Goal: Complete application form

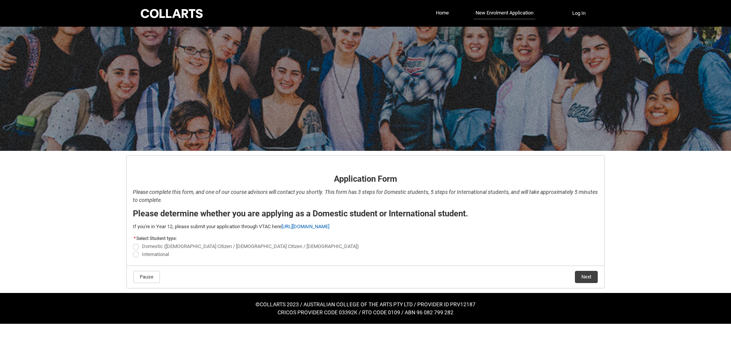
click at [152, 255] on span "International" at bounding box center [155, 254] width 27 height 6
click at [133, 250] on input "International" at bounding box center [133, 250] width 0 height 0
radio input "true"
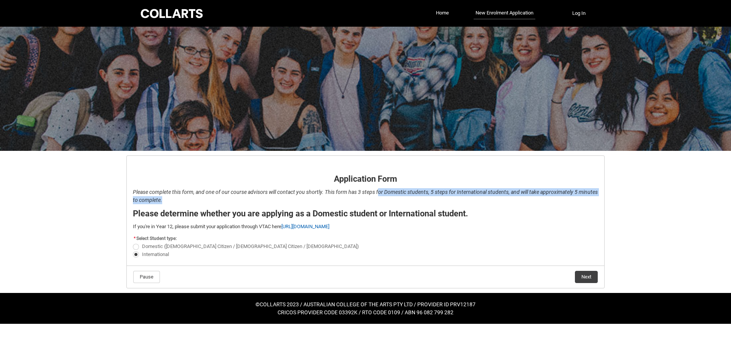
drag, startPoint x: 378, startPoint y: 193, endPoint x: 384, endPoint y: 202, distance: 10.3
click at [384, 202] on p "Please complete this form, and one of our course advisors will contact you shor…" at bounding box center [366, 196] width 466 height 16
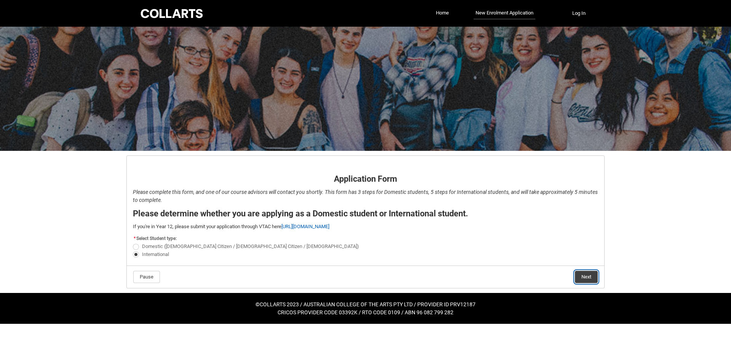
click at [589, 280] on button "Next" at bounding box center [586, 277] width 23 height 12
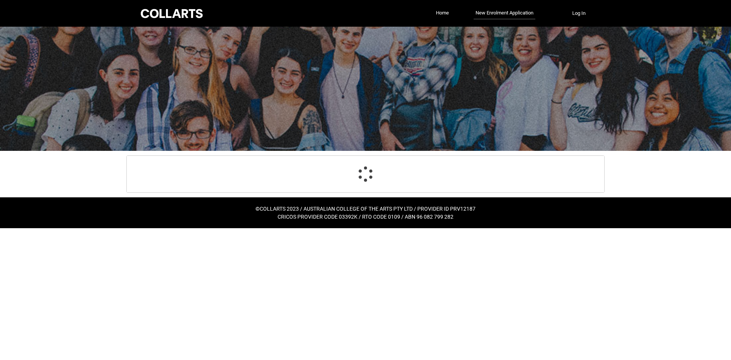
select select "choice_No"
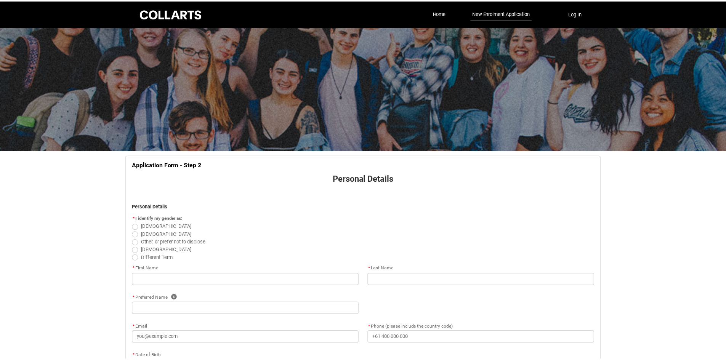
scroll to position [80, 0]
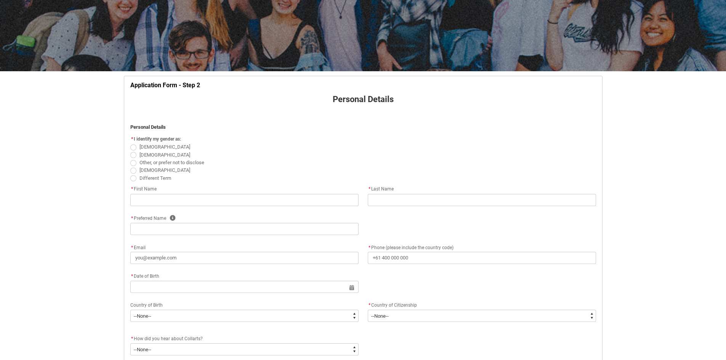
click at [149, 146] on span "Female" at bounding box center [164, 147] width 51 height 6
click at [130, 143] on input "Female" at bounding box center [130, 143] width 0 height 0
radio input "true"
click at [140, 205] on input "text" at bounding box center [244, 200] width 228 height 12
type lightning-primitive-input-simple "A"
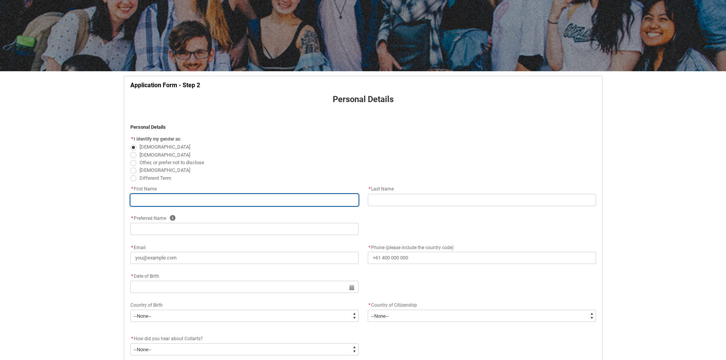
type input "A"
type lightning-primitive-input-simple "Al"
type input "Al"
type lightning-primitive-input-simple "Ale"
type input "Ale"
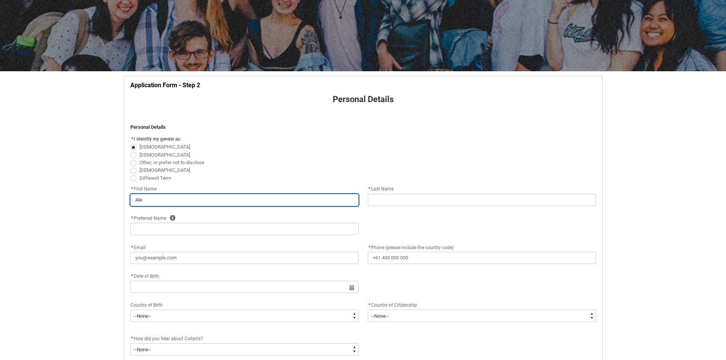
type lightning-primitive-input-simple "Alex"
type input "Alex"
type lightning-primitive-input-simple "Alexa"
type input "Alexa"
type lightning-primitive-input-simple "Alexan"
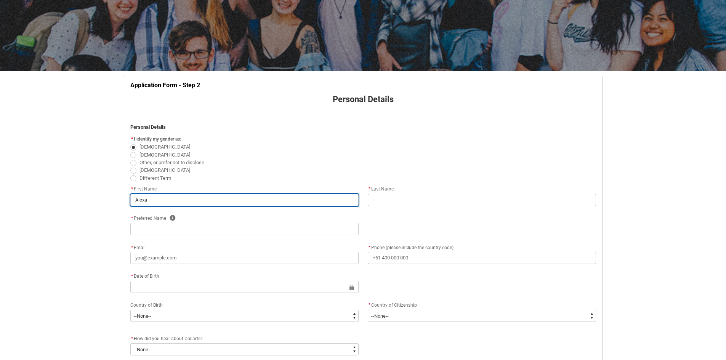
type input "Alexan"
type lightning-primitive-input-simple "Alexand"
type input "Alexand"
type lightning-primitive-input-simple "Alexandr"
type input "Alexandr"
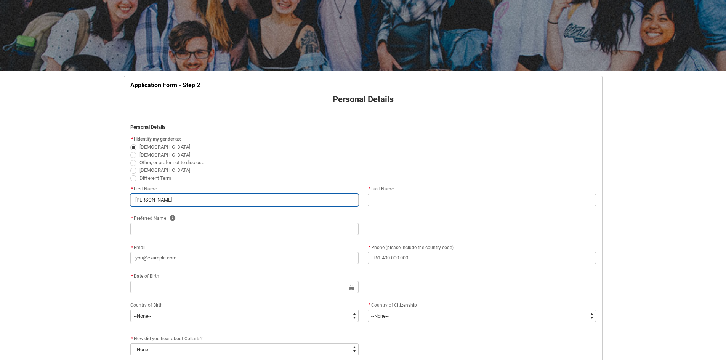
type lightning-primitive-input-simple "Alexandra"
type input "Alexandra"
type lightning-primitive-input-simple "Alexandra"
type input "Alexandra"
type lightning-primitive-input-simple "Alexandra I"
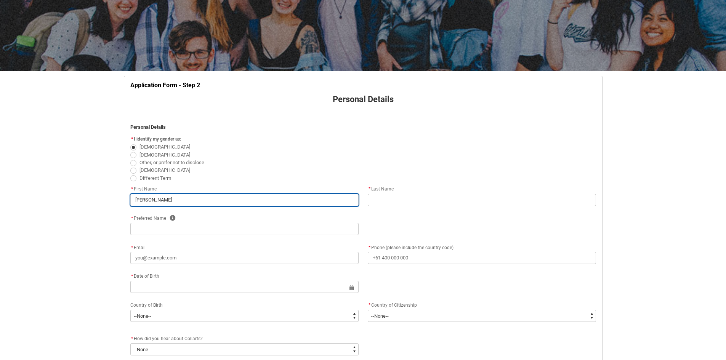
type input "Alexandra I"
type lightning-primitive-input-simple "Alexandra Iv"
type input "Alexandra Iv"
type lightning-primitive-input-simple "Alexandra Ive"
type input "Alexandra Ive"
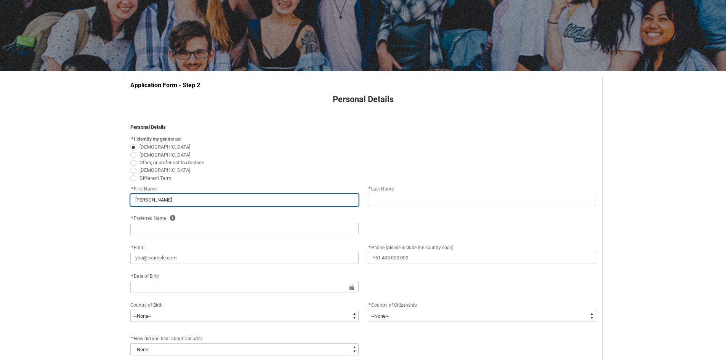
type lightning-primitive-input-simple "Alexandra Ivet"
type input "Alexandra Ivet"
type lightning-primitive-input-simple "Alexandra Ivett"
type input "Alexandra Ivett"
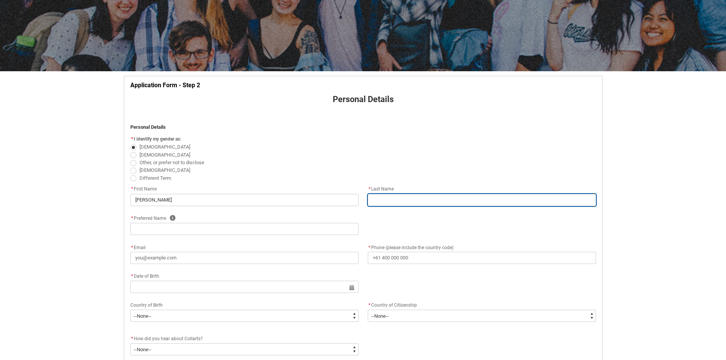
click at [377, 199] on input "text" at bounding box center [482, 200] width 228 height 12
type lightning-primitive-input-simple "S"
type input "S"
type lightning-primitive-input-simple "Sz"
type input "Sz"
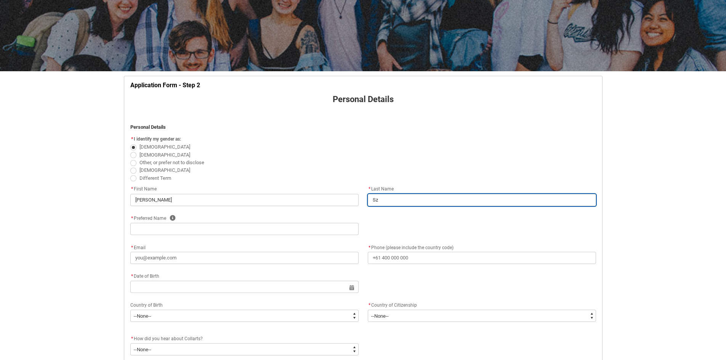
type lightning-primitive-input-simple "Sza"
type input "Sza"
type lightning-primitive-input-simple "Szab"
type input "Szab"
type lightning-primitive-input-simple "Szabo"
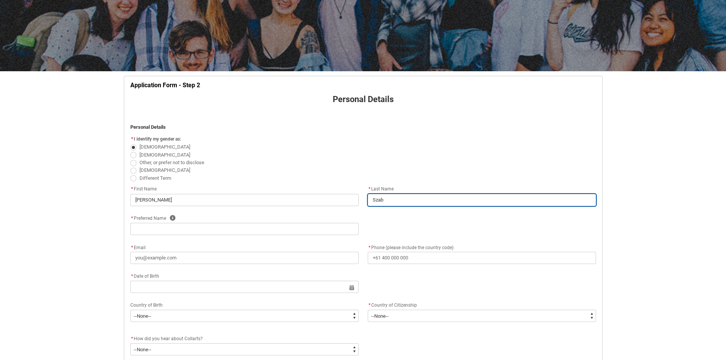
type input "Szabo"
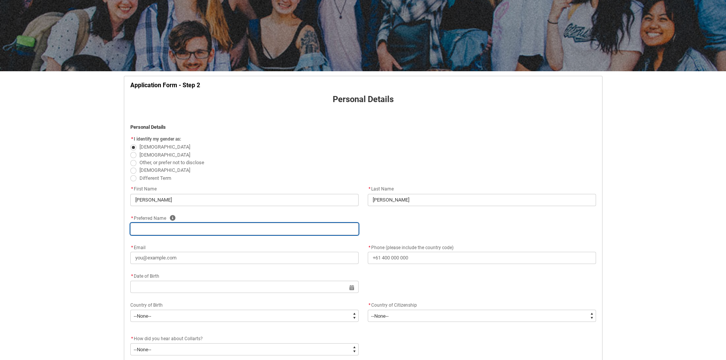
click at [205, 232] on input "text" at bounding box center [244, 229] width 228 height 12
type lightning-primitive-input-simple "A"
type input "A"
type lightning-primitive-input-simple "Al"
type input "Al"
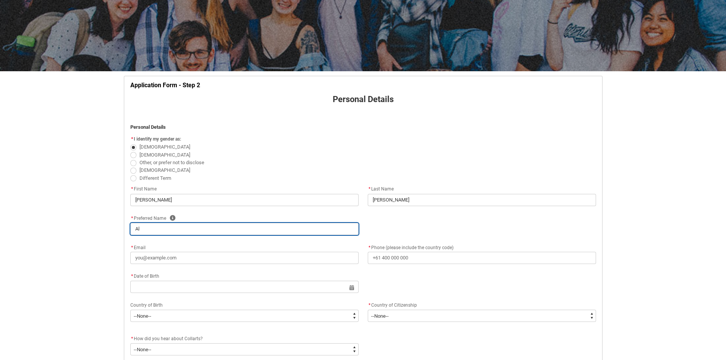
type lightning-primitive-input-simple "Ale"
type input "Ale"
type lightning-primitive-input-simple "Alex"
type input "Alex"
type lightning-primitive-input-simple "Alexa"
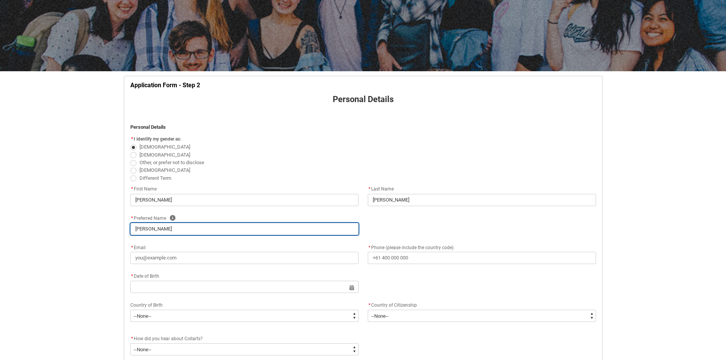
type input "Alexa"
click at [172, 219] on icon "button" at bounding box center [173, 218] width 6 height 6
click at [246, 214] on div "* Preferred Name Help" at bounding box center [244, 218] width 228 height 9
click at [171, 230] on input "Alexa" at bounding box center [244, 229] width 228 height 12
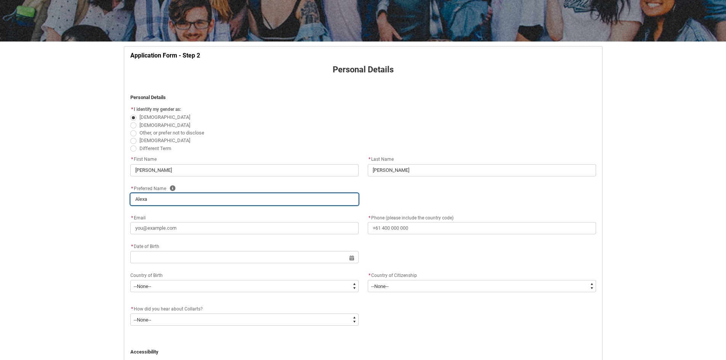
scroll to position [156, 0]
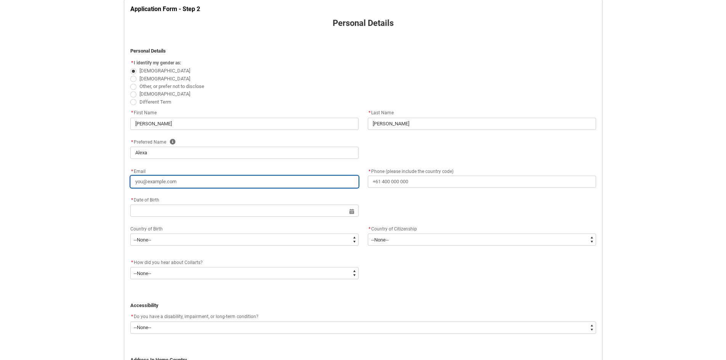
click at [182, 187] on input "* Email" at bounding box center [244, 182] width 228 height 12
type lightning-primitive-input-simple "i"
type input "i"
type lightning-primitive-input-simple "i."
type input "i."
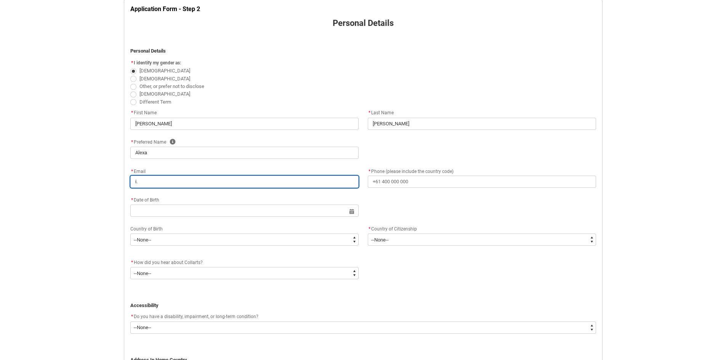
type lightning-primitive-input-simple "i.a"
type input "i.a"
type lightning-primitive-input-simple "i.al"
type input "i.al"
type lightning-primitive-input-simple "i.ale"
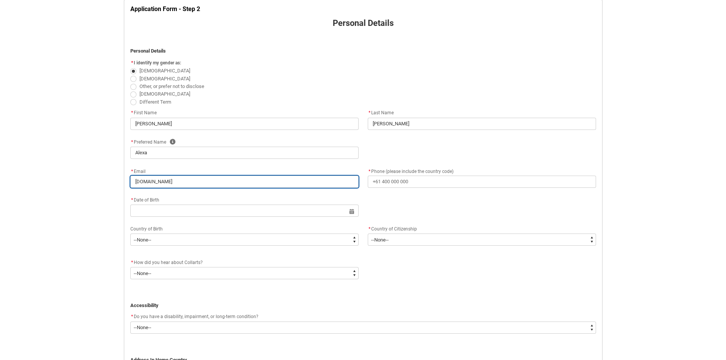
type input "i.ale"
type lightning-primitive-input-simple "i.alex"
type input "i.alex"
type lightning-primitive-input-simple "i.alexa"
type input "i.alexa"
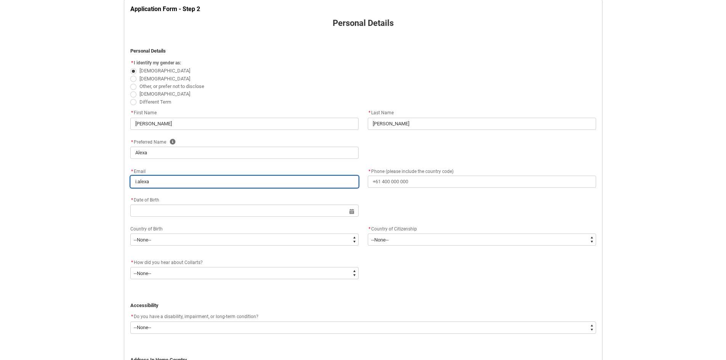
type lightning-primitive-input-simple "i.alexa."
type input "i.alexa."
type lightning-primitive-input-simple "i.alexa.s"
type input "i.alexa.s"
type lightning-primitive-input-simple "i.alexa.sz"
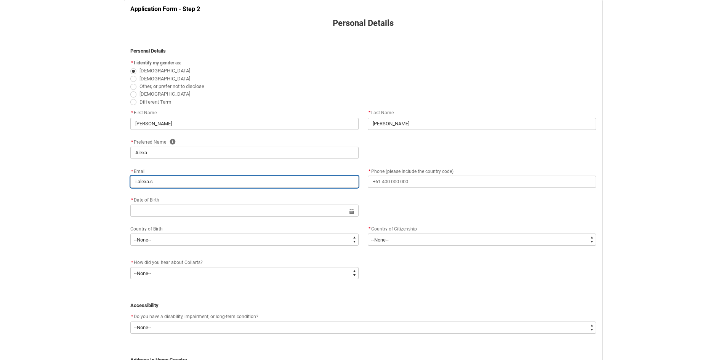
type input "i.alexa.sz"
type lightning-primitive-input-simple "i.alexa.sza"
type input "i.alexa.sza"
type lightning-primitive-input-simple "i.alexa.szab"
type input "i.alexa.szab"
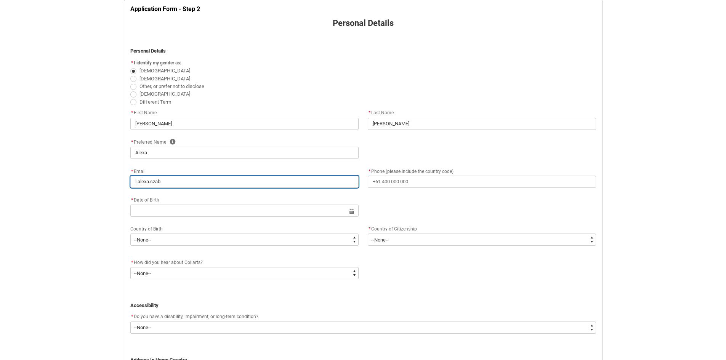
type lightning-primitive-input-simple "i.alexa.szabo"
type input "i.alexa.szabo"
type lightning-primitive-input-simple "i.alexa.szabo@"
type input "i.alexa.szabo@"
type lightning-primitive-input-simple "i.alexa.szabo@g"
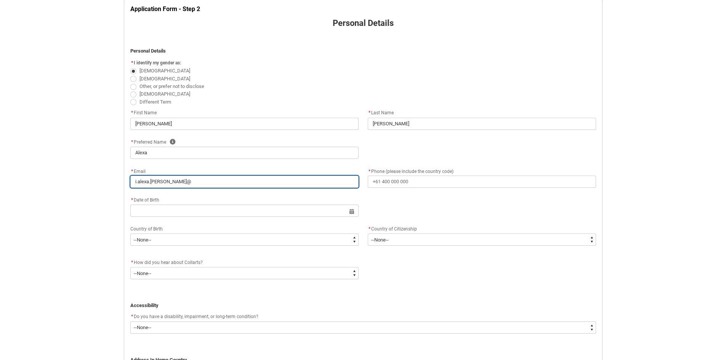
type input "i.alexa.szabo@g"
type lightning-primitive-input-simple "i.alexa.szabo@gm"
type input "i.alexa.szabo@gm"
type lightning-primitive-input-simple "i.alexa.szabo@gma"
type input "i.alexa.szabo@gma"
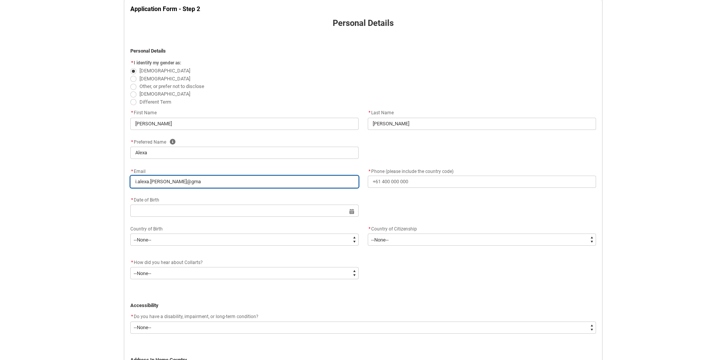
type lightning-primitive-input-simple "i.alexa.szabo@gmai"
type input "i.alexa.szabo@gmai"
type lightning-primitive-input-simple "i.alexa.szabo@gmail"
type input "i.alexa.szabo@gmail"
type lightning-primitive-input-simple "i.alexa.szabo@gmail."
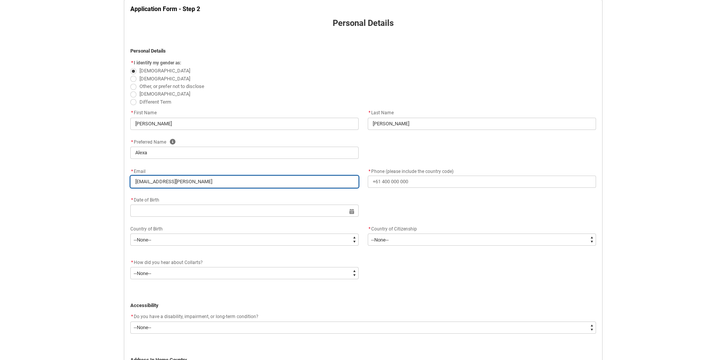
type input "i.alexa.szabo@gmail."
type lightning-primitive-input-simple "i.alexa.szabo@gmail.c"
type input "i.alexa.szabo@gmail.c"
type lightning-primitive-input-simple "i.alexa.szabo@gmail.co"
type input "i.alexa.szabo@gmail.co"
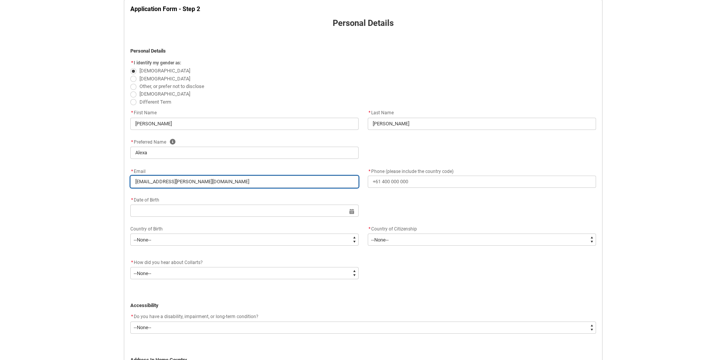
type lightning-primitive-input-simple "i.alexa.szabo@gmail.com"
type input "i.alexa.szabo@gmail.com"
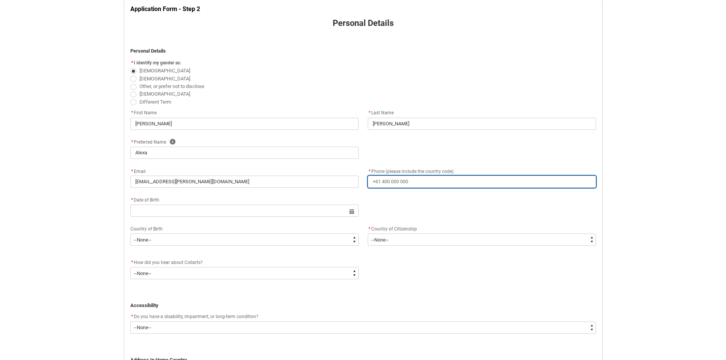
click at [421, 180] on input "* Phone (please include the country code)" at bounding box center [482, 182] width 228 height 12
type lightning-primitive-input-simple "+36205325968"
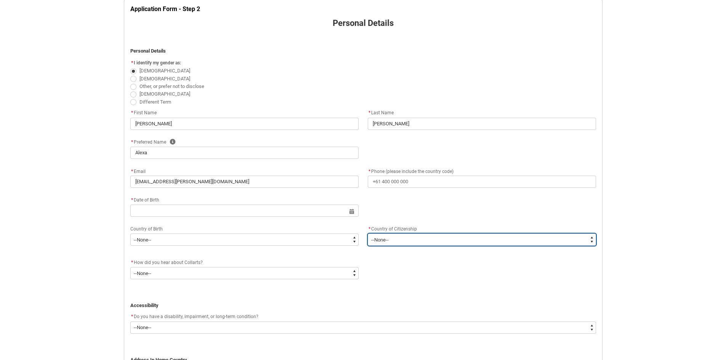
type lightning-select "Citizenship_Country.Hungary"
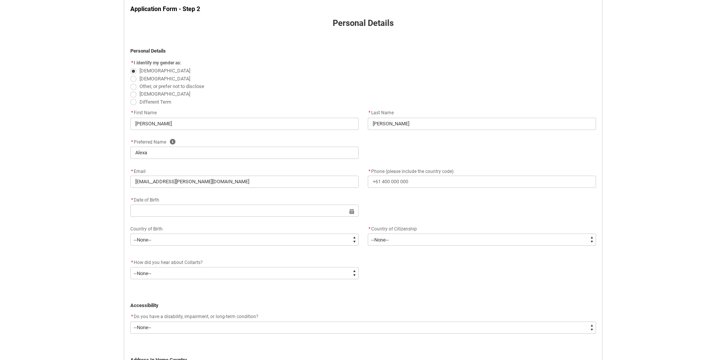
type lightning-primitive-input-simple "Hegedűs Gyula utca"
type lightning-primitive-input-simple "Budapest"
type lightning-primitive-input-simple "1136"
type lightning-primitive-input-simple "b"
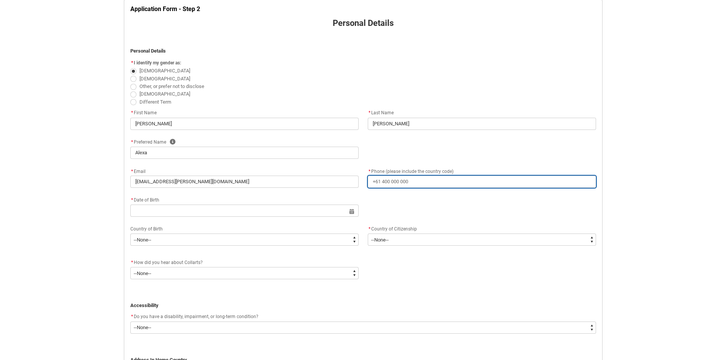
type input "+36205325968"
select select "Citizenship_Country.Hungary"
type input "Hegedűs Gyula utca"
type input "Budapest"
type input "1136"
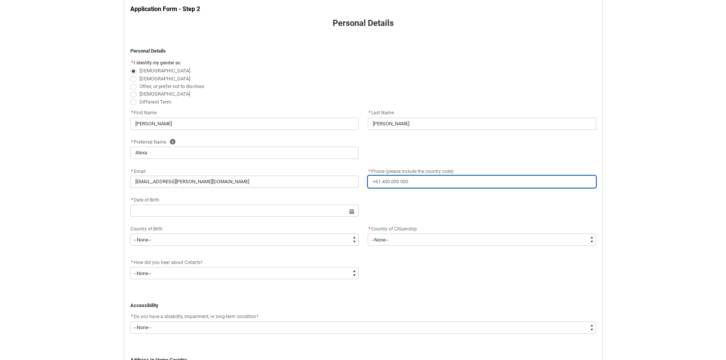
type input "b"
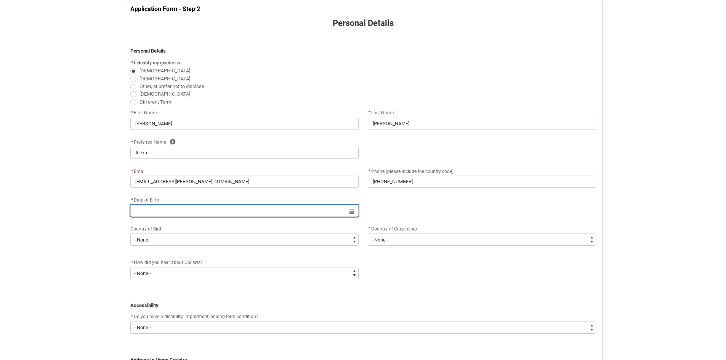
click at [148, 213] on input "text" at bounding box center [244, 211] width 228 height 12
select select "2025"
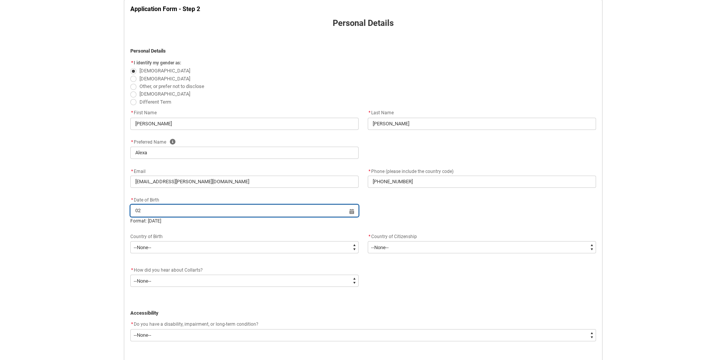
type input "0"
click at [354, 213] on input "text" at bounding box center [244, 211] width 228 height 12
select select "2025"
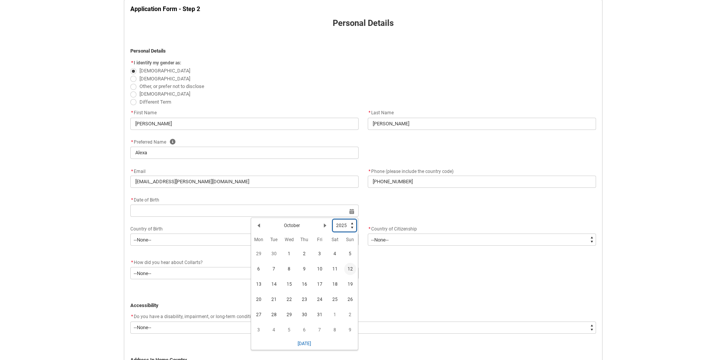
click at [347, 225] on select "1925 1926 1927 1928 1929 1930 1931 1932 1933 1934 1935 1936 1937 1938 1939 1940…" at bounding box center [345, 225] width 24 height 12
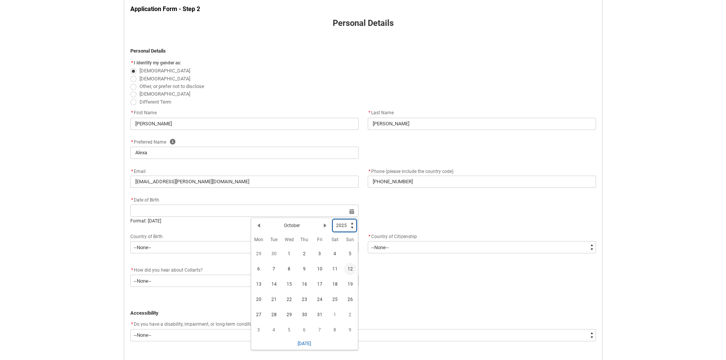
type lightning-select "1998"
click at [333, 219] on select "1925 1926 1927 1928 1929 1930 1931 1932 1933 1934 1935 1936 1937 1938 1939 1940…" at bounding box center [345, 225] width 24 height 12
select select "1998"
click at [259, 226] on lightning-primitive-icon "Date picker: October" at bounding box center [258, 225] width 5 height 5
click at [259, 226] on lightning-primitive-icon "Date picker: September" at bounding box center [258, 225] width 5 height 5
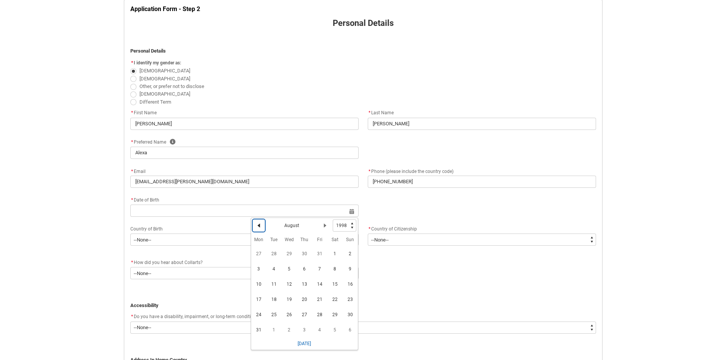
click at [259, 226] on lightning-primitive-icon "Date picker: August" at bounding box center [258, 225] width 5 height 5
click at [259, 226] on lightning-primitive-icon "Date picker: June" at bounding box center [258, 225] width 5 height 5
click at [259, 226] on lightning-primitive-icon "Date picker: April" at bounding box center [258, 225] width 5 height 5
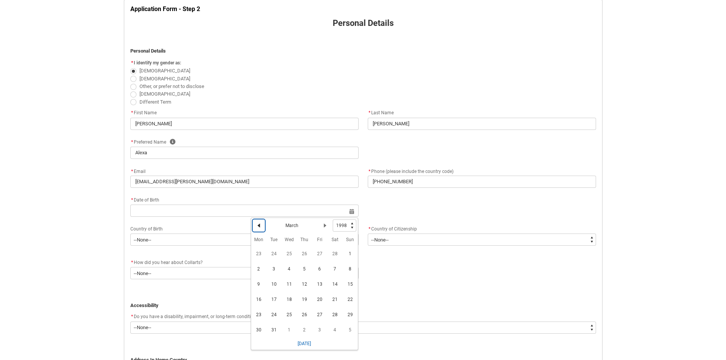
click at [259, 226] on lightning-primitive-icon "Date picker: March" at bounding box center [258, 225] width 5 height 5
click at [288, 267] on span "4" at bounding box center [289, 269] width 12 height 12
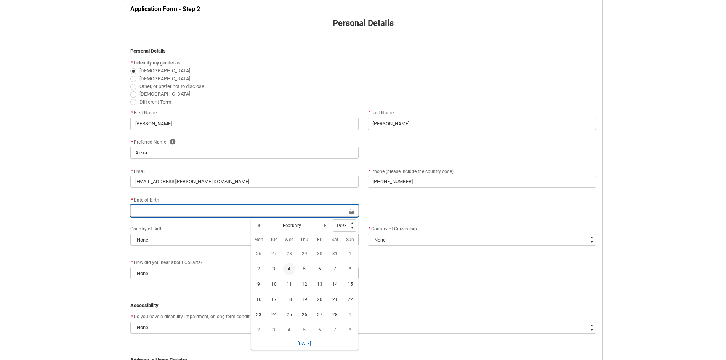
type lightning-datepicker "1998-02-04"
type lightning-input "1998-02-04"
type input "4 Feb 1998"
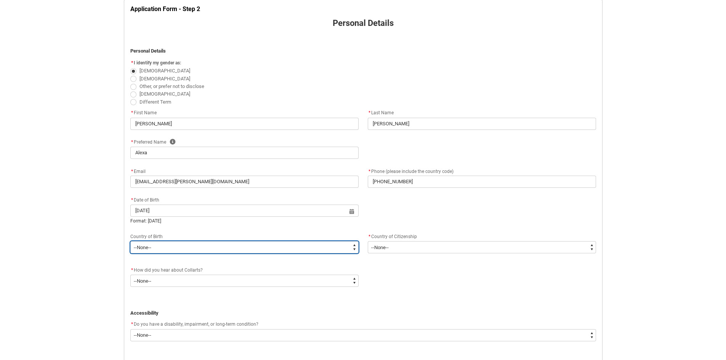
click at [194, 249] on select "--None-- 1601 Adelie Land (France) 7201 Afghanistan 2408 Aland Islands 3201 Alb…" at bounding box center [244, 247] width 228 height 12
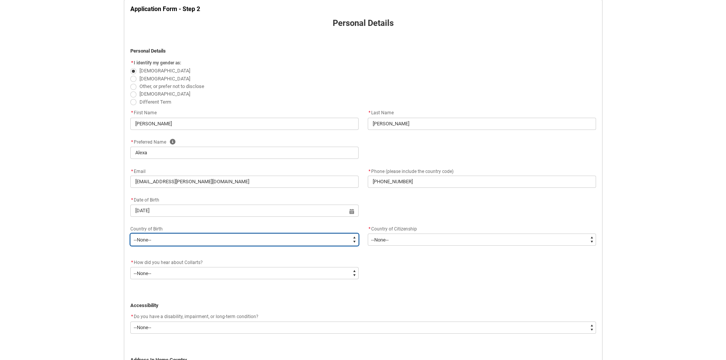
click at [180, 240] on select "--None-- 1601 Adelie Land (France) 7201 Afghanistan 2408 Aland Islands 3201 Alb…" at bounding box center [244, 240] width 228 height 12
type lightning-select "Birth_Country.3304"
click at [130, 234] on select "--None-- 1601 Adelie Land (France) 7201 Afghanistan 2408 Aland Islands 3201 Alb…" at bounding box center [244, 240] width 228 height 12
select select "Birth_Country.3304"
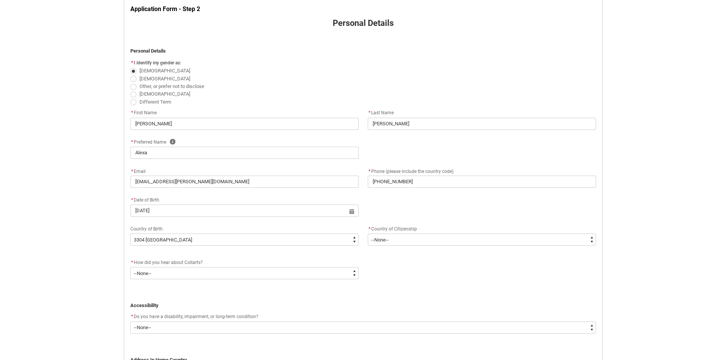
click at [61, 218] on div "Skip to Main Content Collarts Education Community Home New Enrolment Applicatio…" at bounding box center [363, 327] width 726 height 967
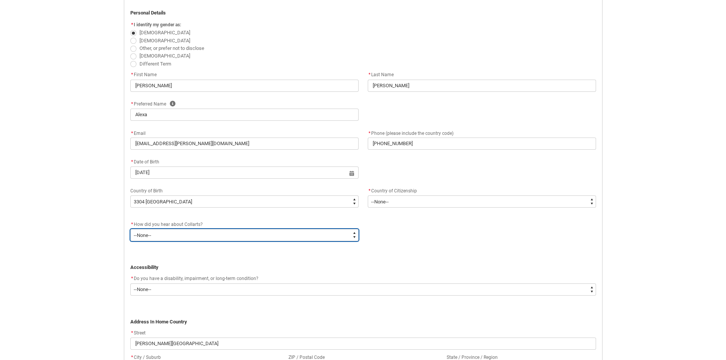
click at [163, 238] on select "--None-- Advertising - Facebook Advertising - Google Advertising - Instagram Ad…" at bounding box center [244, 235] width 228 height 12
type lightning-select "Heard_About_Collarts_Picklist.Online Search (Google)"
click at [130, 229] on select "--None-- Advertising - Facebook Advertising - Google Advertising - Instagram Ad…" at bounding box center [244, 235] width 228 height 12
select select "Heard_About_Collarts_Picklist.Online Search (Google)"
click at [72, 224] on div "Skip to Main Content Collarts Education Community Home New Enrolment Applicatio…" at bounding box center [363, 289] width 726 height 967
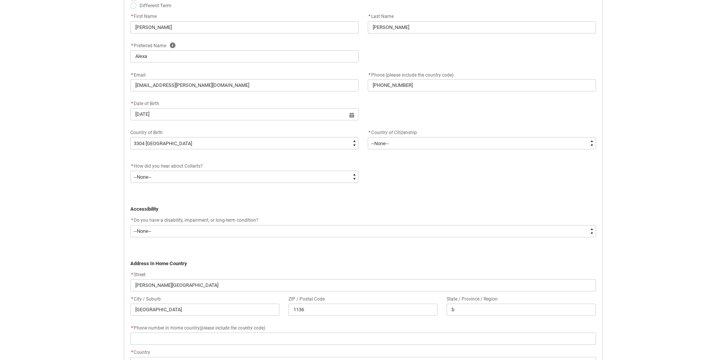
scroll to position [270, 0]
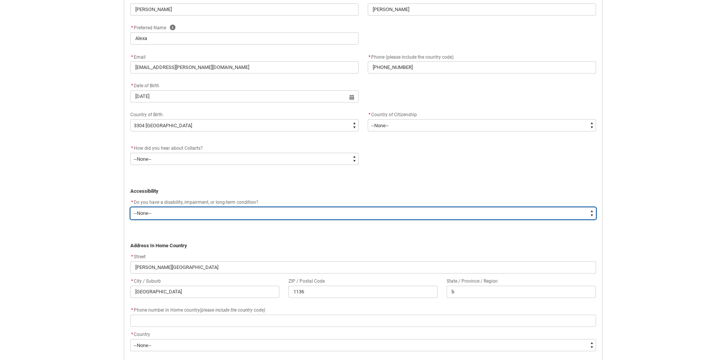
click at [153, 214] on select "--None-- Yes No" at bounding box center [363, 213] width 466 height 12
type lightning-select "No_TextChoice"
click at [130, 207] on select "--None-- Yes No" at bounding box center [363, 213] width 466 height 12
select select "No_TextChoice"
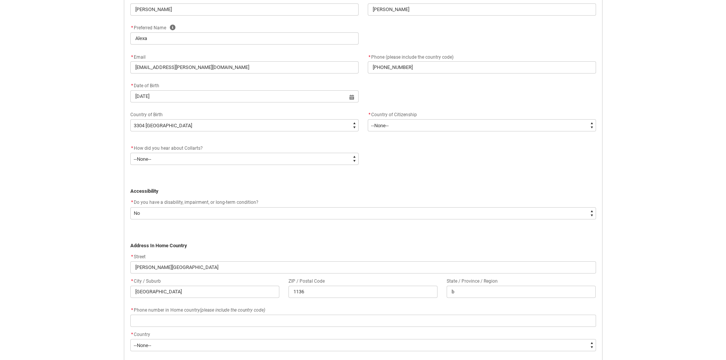
click at [65, 245] on div "Skip to Main Content Collarts Education Community Home New Enrolment Applicatio…" at bounding box center [363, 213] width 726 height 967
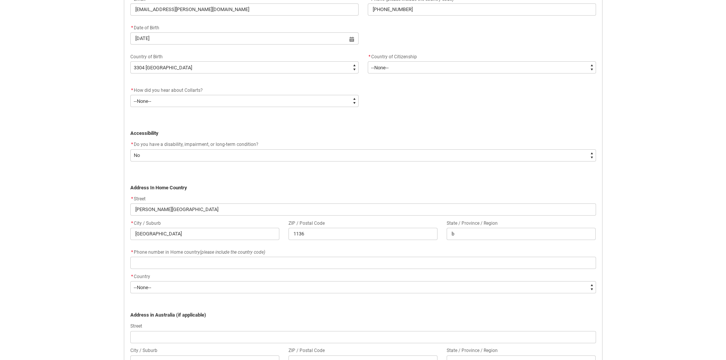
scroll to position [346, 0]
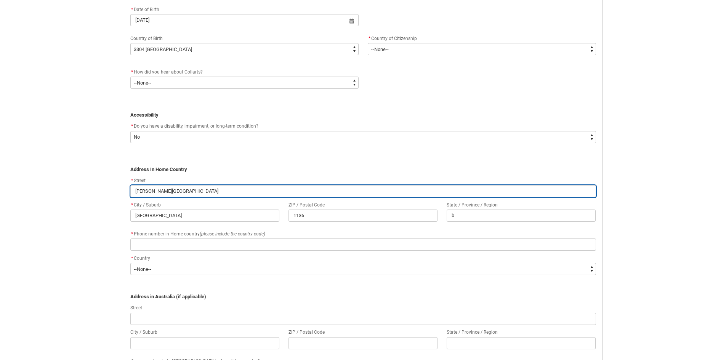
click at [191, 194] on input "Hegedűs Gyula utca" at bounding box center [363, 191] width 466 height 12
drag, startPoint x: 202, startPoint y: 191, endPoint x: 77, endPoint y: 179, distance: 124.8
click at [77, 179] on div "Skip to Main Content Collarts Education Community Home New Enrolment Applicatio…" at bounding box center [363, 137] width 726 height 967
type lightning-primitive-input-simple "Városligeti fasor 18"
type input "Városligeti fasor 18"
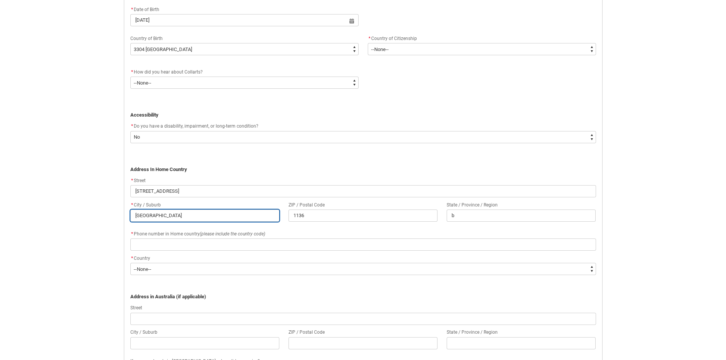
click at [190, 219] on input "Budapest" at bounding box center [204, 216] width 149 height 12
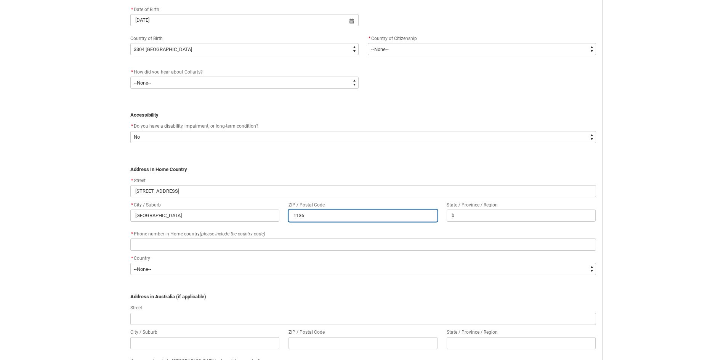
click at [319, 219] on input "1136" at bounding box center [362, 216] width 149 height 12
drag, startPoint x: 320, startPoint y: 217, endPoint x: 275, endPoint y: 217, distance: 44.2
click at [275, 217] on div "* City / Suburb Budapest ZIP / Postal Code 1136 State / Province / Region b" at bounding box center [363, 214] width 475 height 29
type lightning-primitive-input-simple "1"
type input "1"
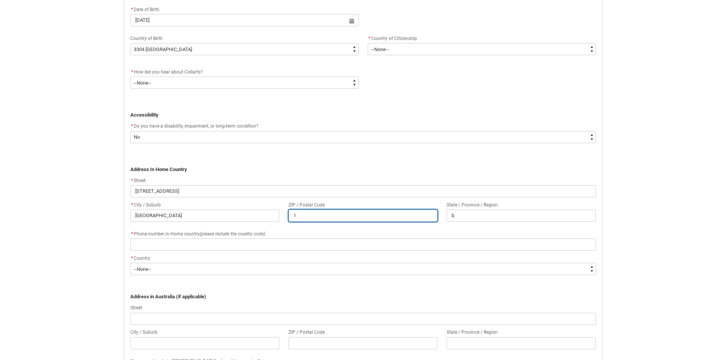
type lightning-primitive-input-simple "10"
type input "10"
type lightning-primitive-input-simple "106"
type input "106"
type lightning-primitive-input-simple "1068"
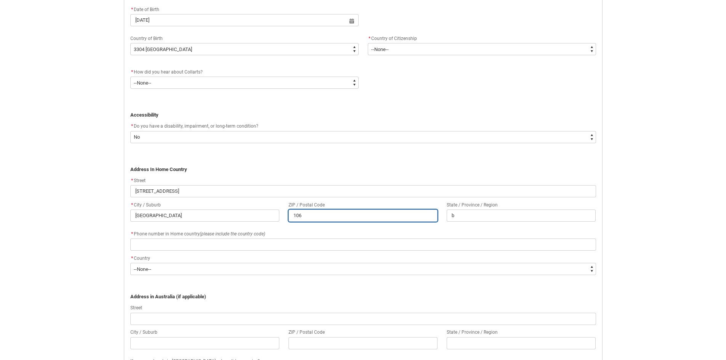
type input "1068"
click at [115, 222] on div "Skip to Main Content Collarts Education Community Home New Enrolment Applicatio…" at bounding box center [363, 137] width 726 height 967
click at [328, 216] on input "1068" at bounding box center [362, 216] width 149 height 12
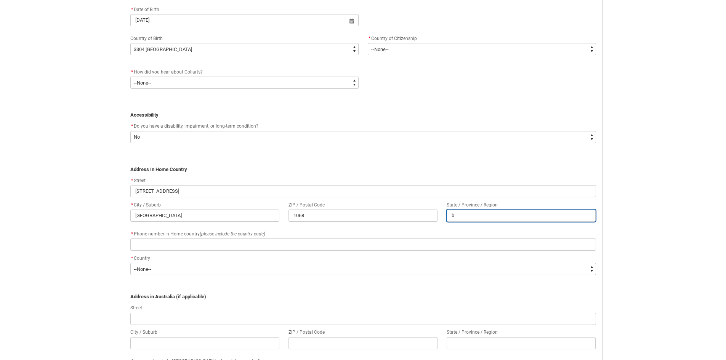
click at [495, 214] on input "b" at bounding box center [520, 216] width 149 height 12
drag, startPoint x: 495, startPoint y: 214, endPoint x: 431, endPoint y: 214, distance: 64.0
click at [431, 214] on div "* City / Suburb Budapest ZIP / Postal Code 1068 State / Province / Region b" at bounding box center [363, 214] width 475 height 29
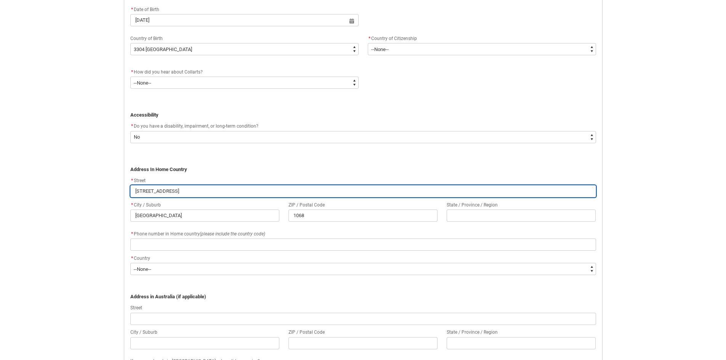
click at [183, 190] on input "Városligeti fasor 18" at bounding box center [363, 191] width 466 height 12
type lightning-primitive-input-simple "Városligeti fasor 18"
type input "Városligeti fasor 18"
type lightning-primitive-input-simple "Városligeti fasor 18 F"
type input "Városligeti fasor 18 F"
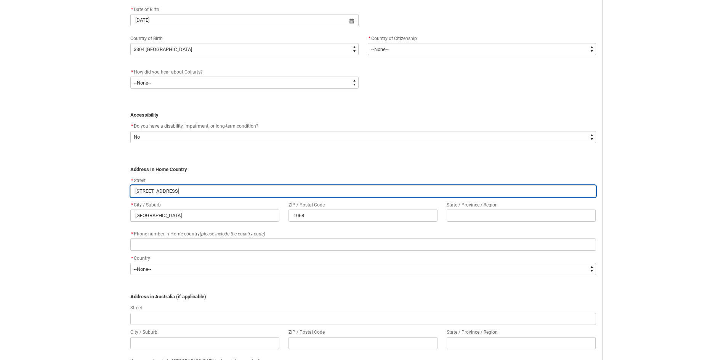
type lightning-primitive-input-simple "Városligeti fasor 18 FS"
type input "Városligeti fasor 18 FS"
type lightning-primitive-input-simple "Városligeti fasor 18 FSZ"
type input "Városligeti fasor 18 FSZ"
type lightning-primitive-input-simple "Városligeti fasor 18 FSZ"
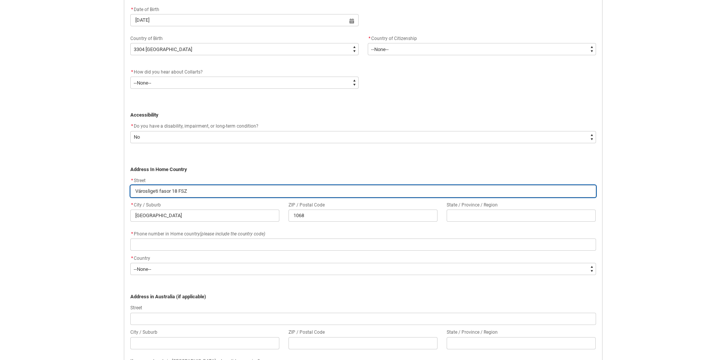
type input "Városligeti fasor 18 FSZ"
type lightning-primitive-input-simple "Városligeti fasor 18 FSZ 3"
type input "Városligeti fasor 18 FSZ 3"
type lightning-primitive-input-simple "Városligeti fasor 18 FSZ 3a"
type input "Városligeti fasor 18 FSZ 3a"
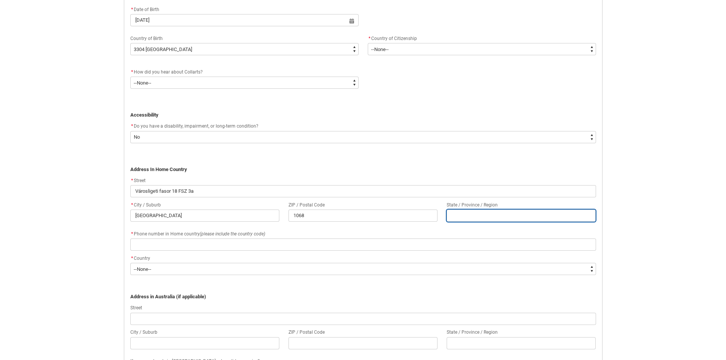
click at [501, 217] on input "text" at bounding box center [520, 216] width 149 height 12
type lightning-primitive-input-simple "H"
type input "H"
type lightning-primitive-input-simple "Hu"
type input "Hu"
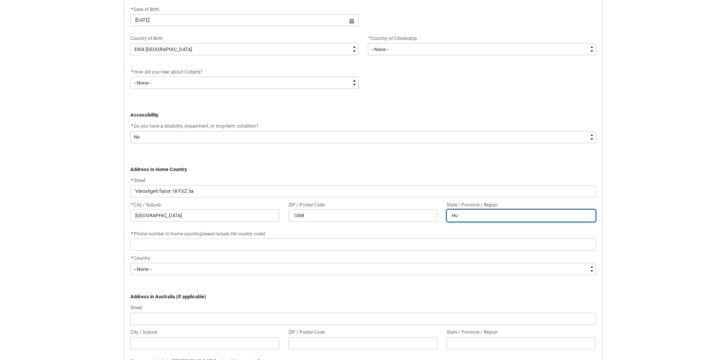
type lightning-primitive-input-simple "H"
type input "H"
type lightning-primitive-input-simple "B"
type input "B"
type lightning-primitive-input-simple "Bu"
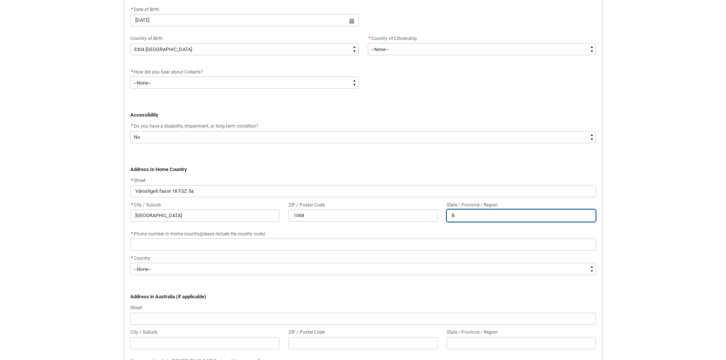
type input "Bu"
type lightning-primitive-input-simple "Bud"
type input "Bud"
type lightning-primitive-input-simple "Buda"
type input "Buda"
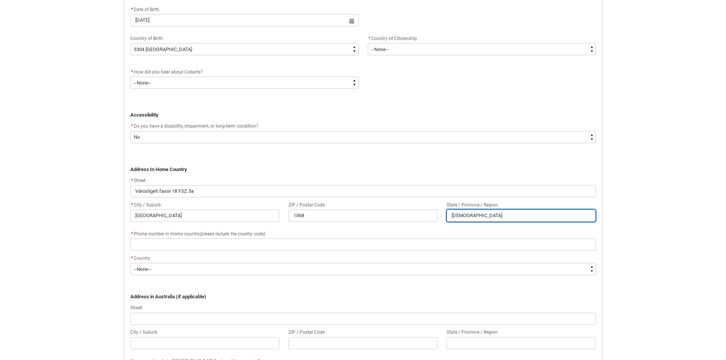
type lightning-primitive-input-simple "Budap"
type input "Budap"
type lightning-primitive-input-simple "Budape"
type input "Budape"
type lightning-primitive-input-simple "Budapes"
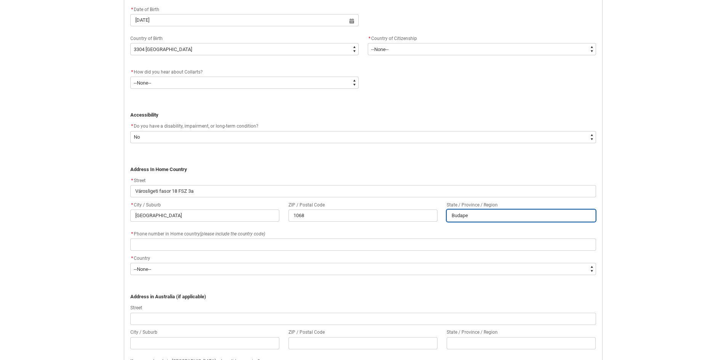
type input "Budapes"
type lightning-primitive-input-simple "Budapest"
type input "Budapest"
click at [84, 223] on div "Skip to Main Content Collarts Education Community Home New Enrolment Applicatio…" at bounding box center [363, 137] width 726 height 967
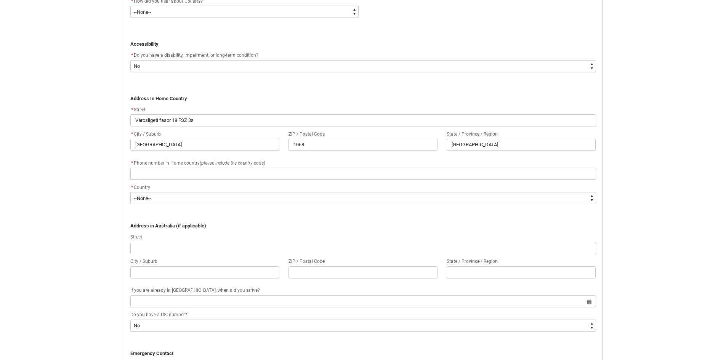
scroll to position [422, 0]
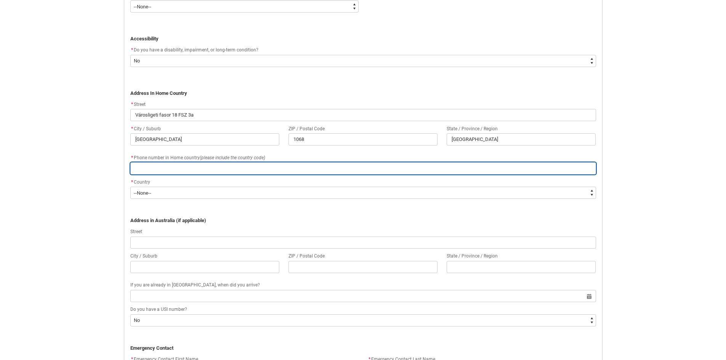
click at [192, 167] on input "text" at bounding box center [363, 168] width 466 height 12
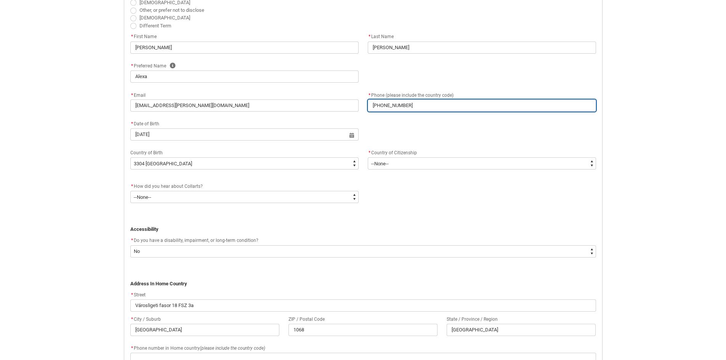
click at [422, 106] on input "+36205325968" at bounding box center [482, 105] width 228 height 12
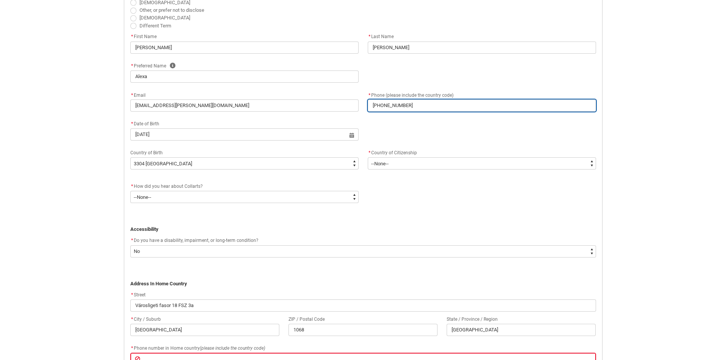
drag, startPoint x: 433, startPoint y: 109, endPoint x: 336, endPoint y: 109, distance: 96.8
click at [336, 109] on div "* Email i.alexa.szabo@gmail.com * Phone (please include the country code) +3620…" at bounding box center [363, 104] width 475 height 29
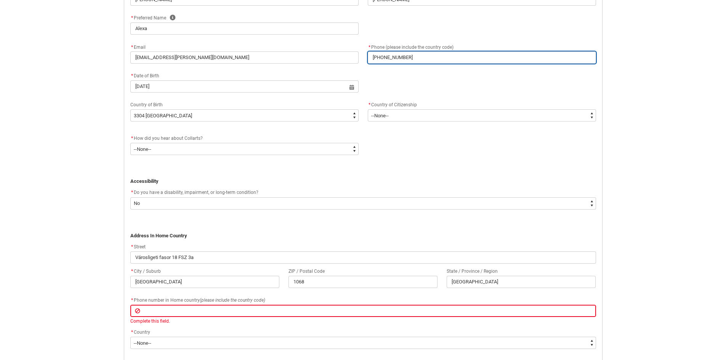
scroll to position [346, 0]
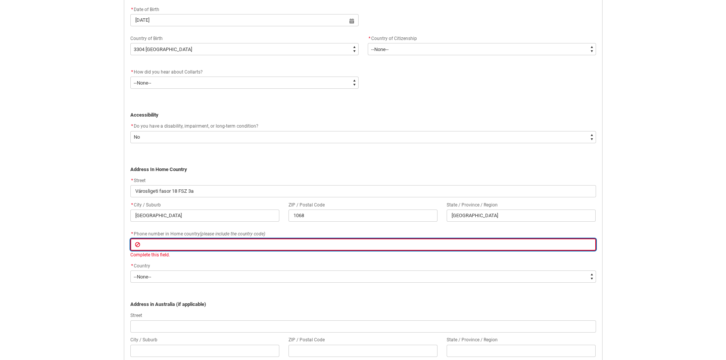
click at [183, 242] on input "text" at bounding box center [363, 244] width 466 height 12
paste input "+36205325968"
type lightning-primitive-input-simple "+36205325968"
type input "+36205325968"
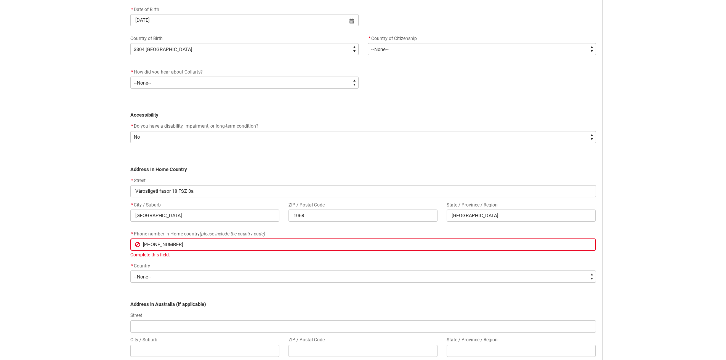
click at [62, 243] on div "Skip to Main Content Collarts Education Community Home New Enrolment Applicatio…" at bounding box center [363, 141] width 726 height 974
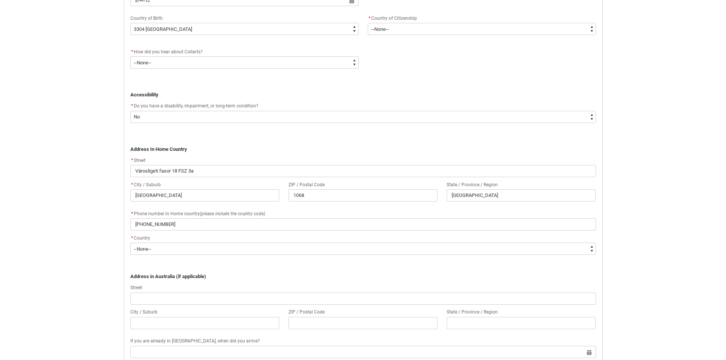
scroll to position [384, 0]
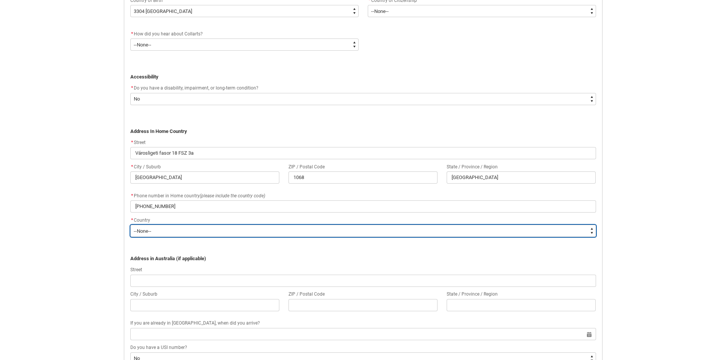
click at [152, 232] on select "--None-- Adelie Land (France) Afghanistan Aland Islands Albania Algeria Andorra…" at bounding box center [363, 231] width 466 height 12
click at [166, 231] on select "--None-- Adelie Land (France) Afghanistan Aland Islands Albania Algeria Andorra…" at bounding box center [363, 231] width 466 height 12
type lightning-select "Country_Choice.3304"
click at [130, 225] on select "--None-- Adelie Land (France) Afghanistan Aland Islands Albania Algeria Andorra…" at bounding box center [363, 231] width 466 height 12
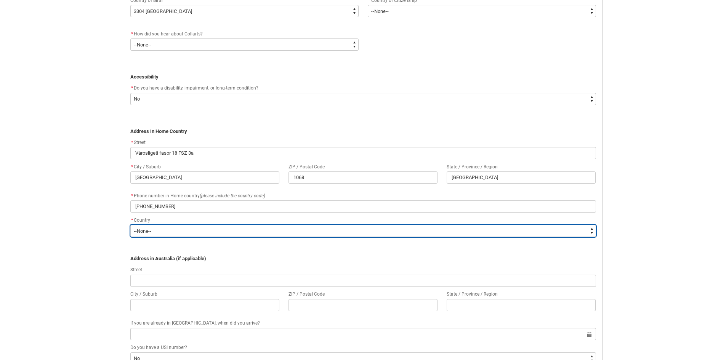
select select "Country_Choice.3304"
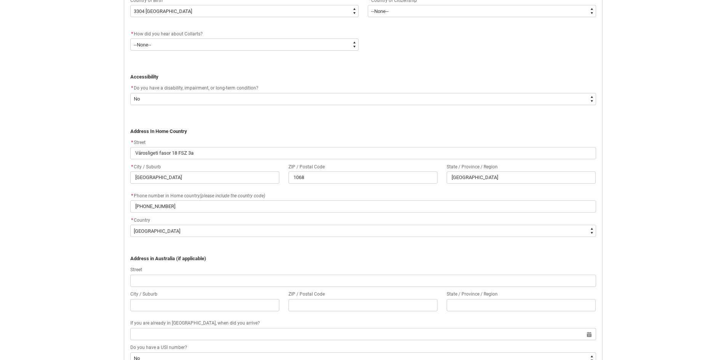
click at [54, 251] on div "Skip to Main Content Collarts Education Community Home New Enrolment Applicatio…" at bounding box center [363, 99] width 726 height 967
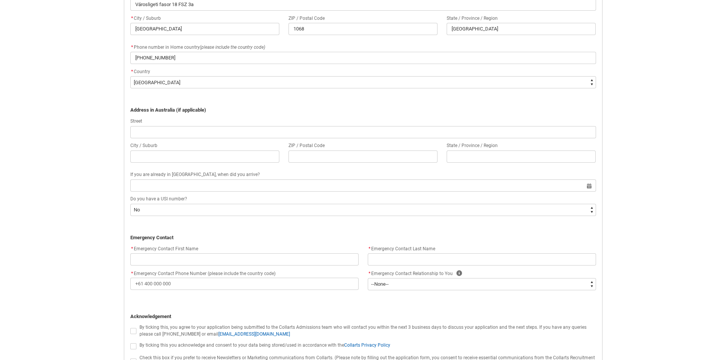
scroll to position [537, 0]
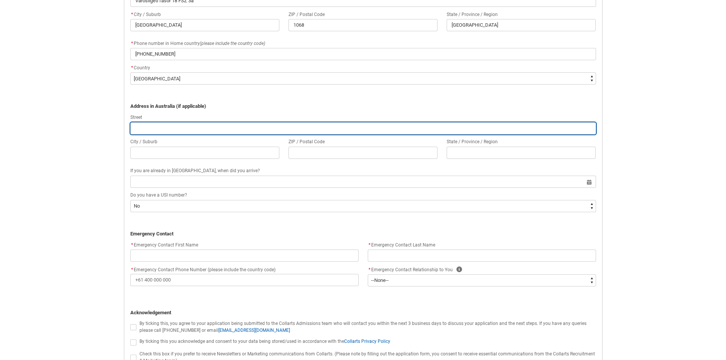
click at [187, 130] on input "text" at bounding box center [363, 128] width 466 height 12
type lightning-primitive-input-simple "2"
type input "2"
type lightning-primitive-input-simple "23"
type input "23"
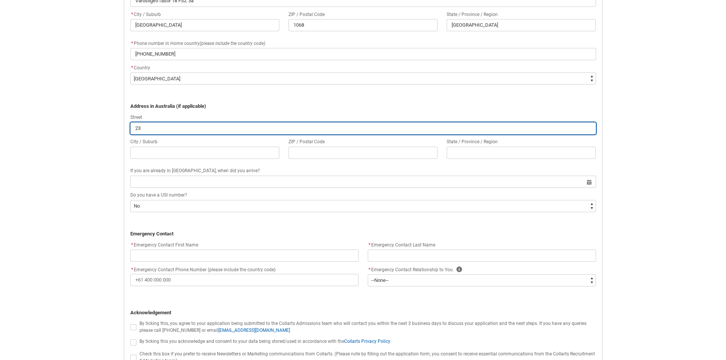
type lightning-primitive-input-simple "230"
type input "230"
type lightning-primitive-input-simple "230"
type input "230"
type lightning-primitive-input-simple "230 i"
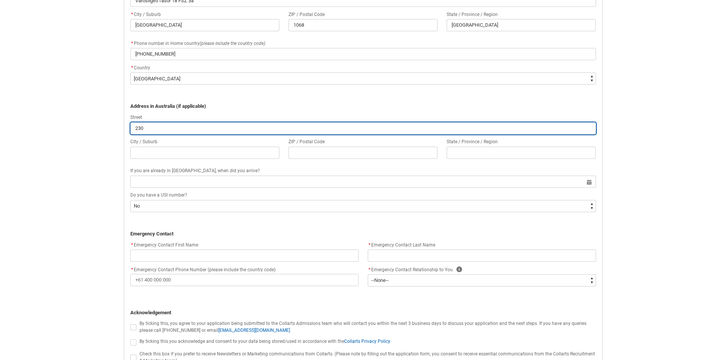
type input "230 i"
type lightning-primitive-input-simple "230 iv"
type input "230 iv"
type lightning-primitive-input-simple "230 ive"
type input "230 ive"
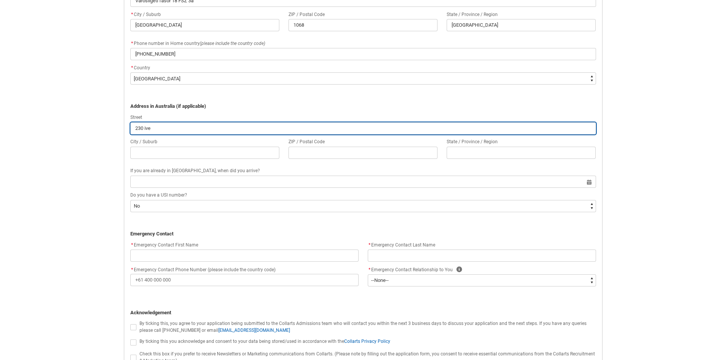
type lightning-primitive-input-simple "230 iver"
type input "230 iver"
type lightning-primitive-input-simple "230 ive"
type input "230 ive"
type lightning-primitive-input-simple "230 iv"
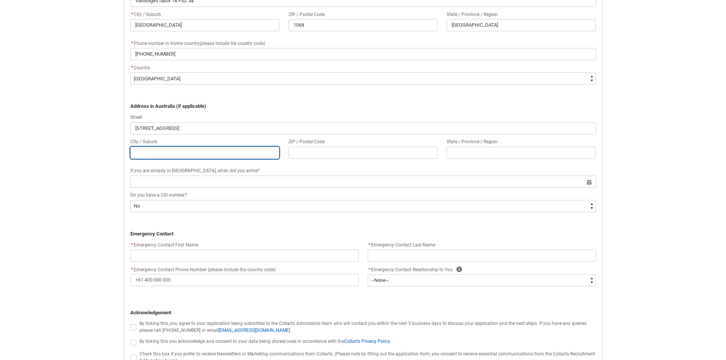
click at [186, 155] on input "text" at bounding box center [204, 153] width 149 height 12
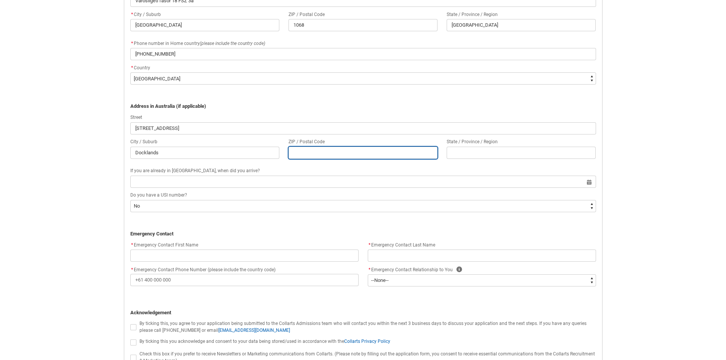
click at [316, 156] on input "text" at bounding box center [362, 153] width 149 height 12
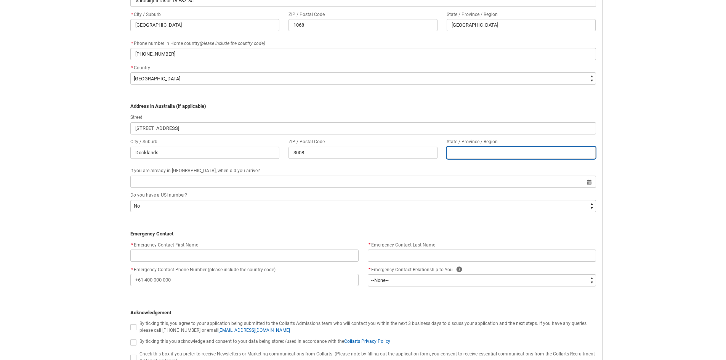
click at [468, 158] on input "text" at bounding box center [520, 153] width 149 height 12
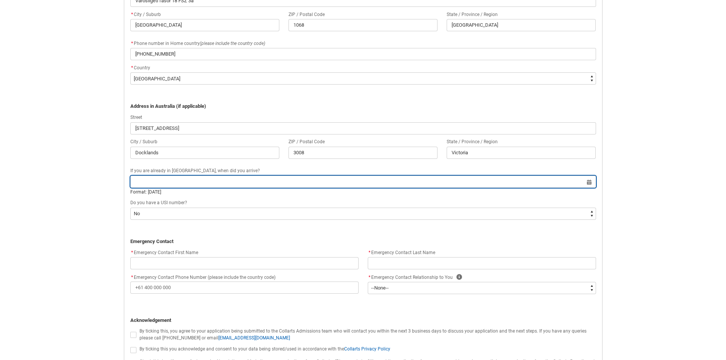
click at [252, 186] on input "text" at bounding box center [363, 182] width 466 height 12
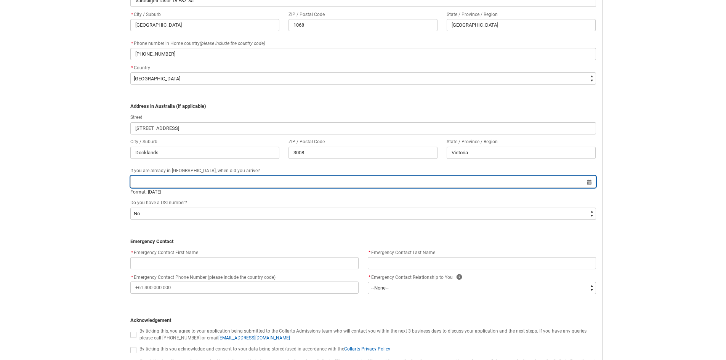
click at [155, 186] on input "text" at bounding box center [363, 182] width 466 height 12
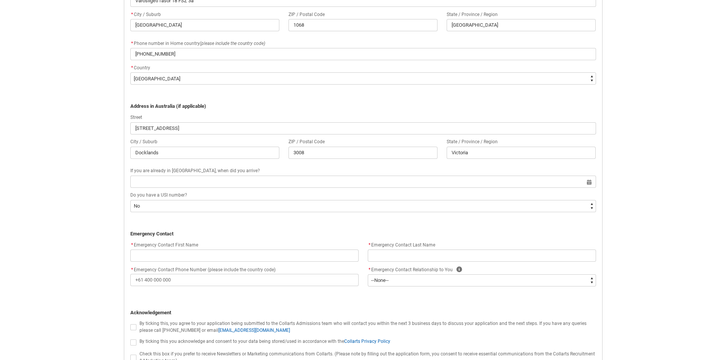
scroll to position [575, 0]
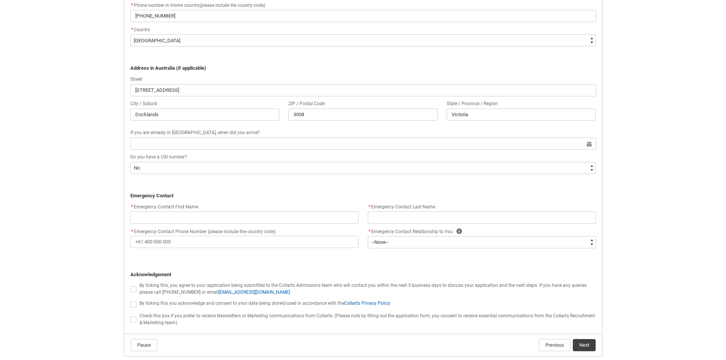
drag, startPoint x: 161, startPoint y: 131, endPoint x: 251, endPoint y: 131, distance: 89.9
click at [251, 131] on div "If you are already in Australia, when did you arrive?" at bounding box center [363, 132] width 466 height 9
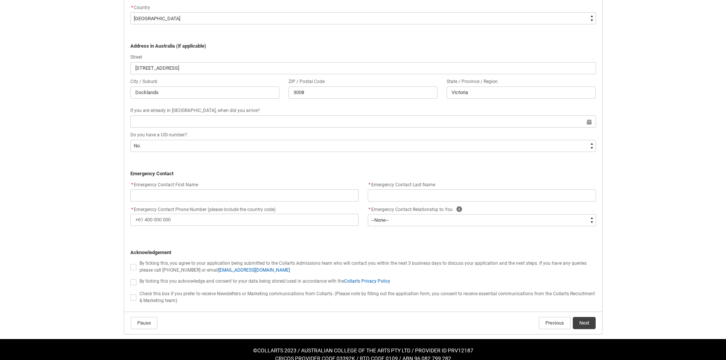
scroll to position [607, 0]
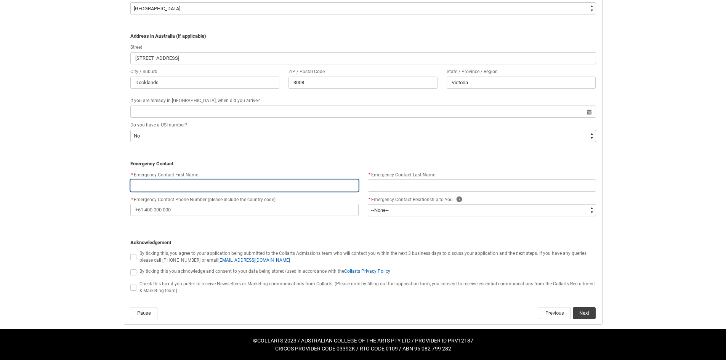
drag, startPoint x: 237, startPoint y: 184, endPoint x: 240, endPoint y: 189, distance: 5.1
click at [237, 184] on input "text" at bounding box center [244, 185] width 228 height 12
click at [250, 188] on input "text" at bounding box center [244, 185] width 228 height 12
click at [216, 186] on input "text" at bounding box center [244, 185] width 228 height 12
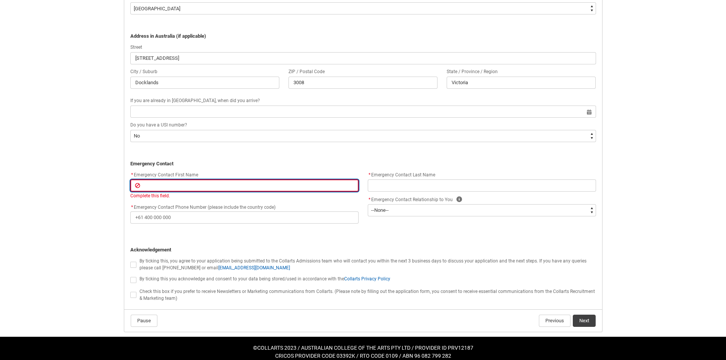
click at [150, 184] on input "text" at bounding box center [244, 185] width 228 height 12
click at [270, 184] on input "text" at bounding box center [244, 185] width 228 height 12
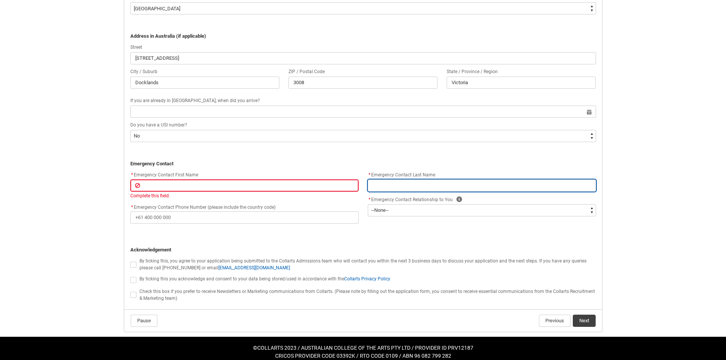
click at [424, 184] on input "text" at bounding box center [482, 185] width 228 height 12
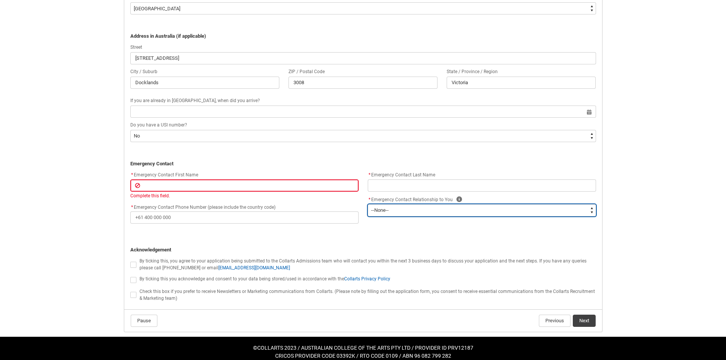
click at [418, 215] on select "--None-- Mother Father Sibling Child Partner Relation Friend" at bounding box center [482, 210] width 228 height 12
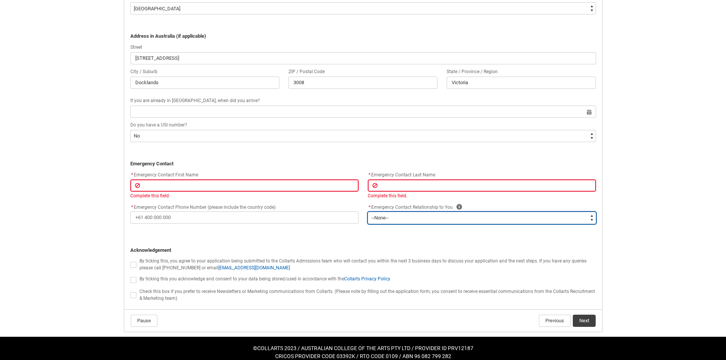
click at [368, 212] on select "--None-- Mother Father Sibling Child Partner Relation Friend" at bounding box center [482, 218] width 228 height 12
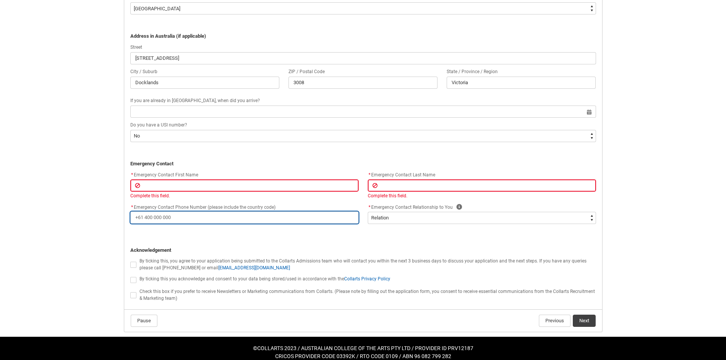
click at [268, 216] on input "* Emergency Contact Phone Number (please include the country code)" at bounding box center [244, 217] width 228 height 12
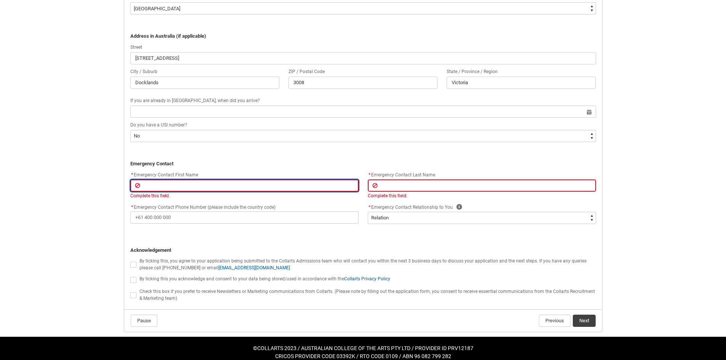
click at [272, 186] on input "text" at bounding box center [244, 185] width 228 height 12
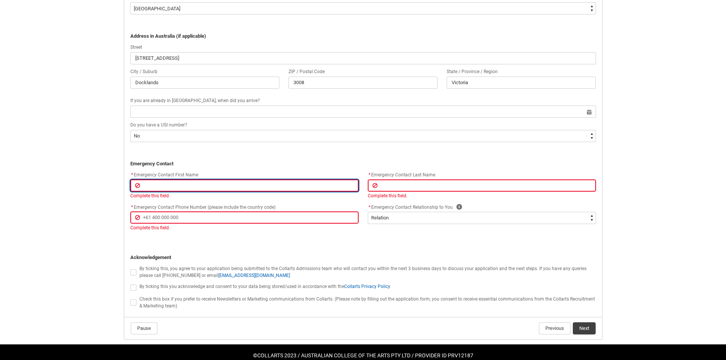
click at [272, 184] on input "text" at bounding box center [244, 185] width 228 height 12
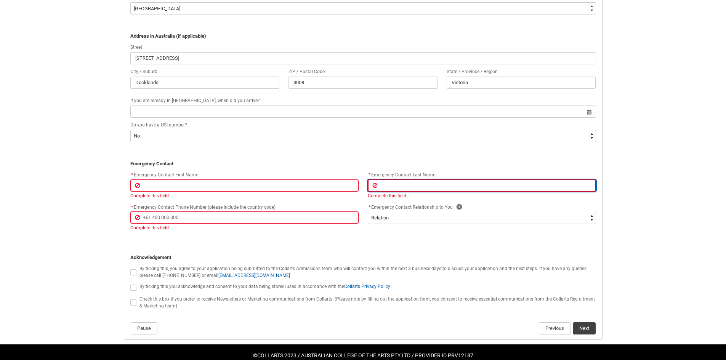
click at [394, 190] on input "text" at bounding box center [482, 185] width 228 height 12
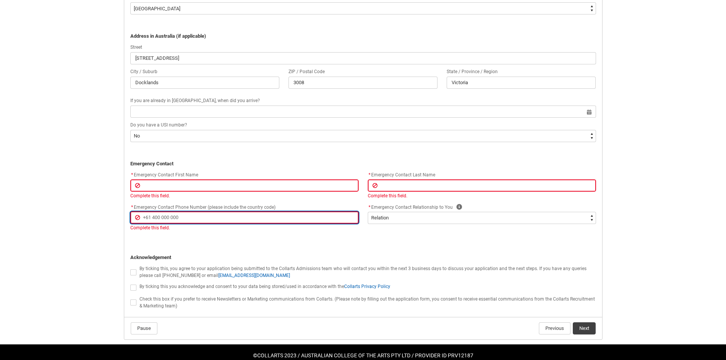
click at [277, 217] on input "* Emergency Contact Phone Number (please include the country code)" at bounding box center [244, 217] width 228 height 12
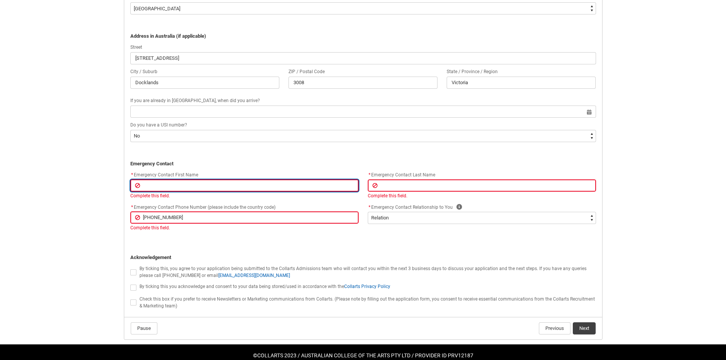
click at [210, 187] on input "text" at bounding box center [244, 185] width 228 height 12
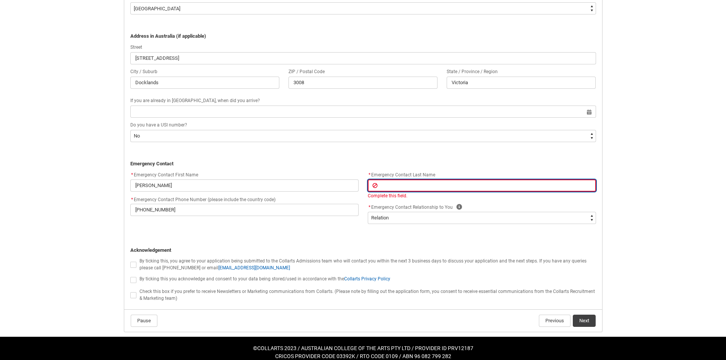
click at [392, 189] on input "text" at bounding box center [482, 185] width 228 height 12
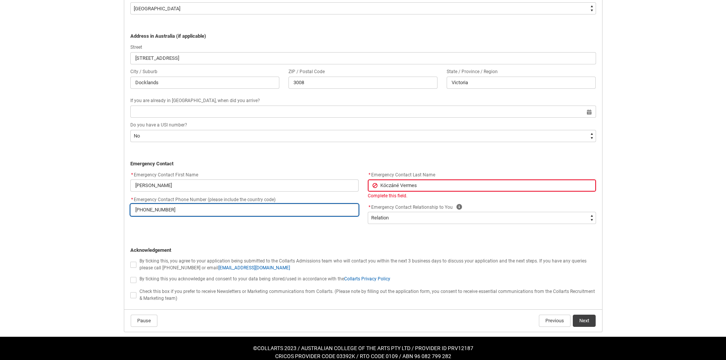
click at [294, 206] on input "+61450826230" at bounding box center [244, 210] width 228 height 12
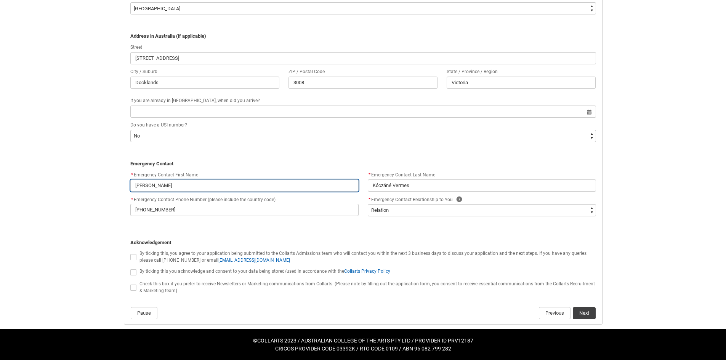
click at [288, 188] on input "Anita" at bounding box center [244, 185] width 228 height 12
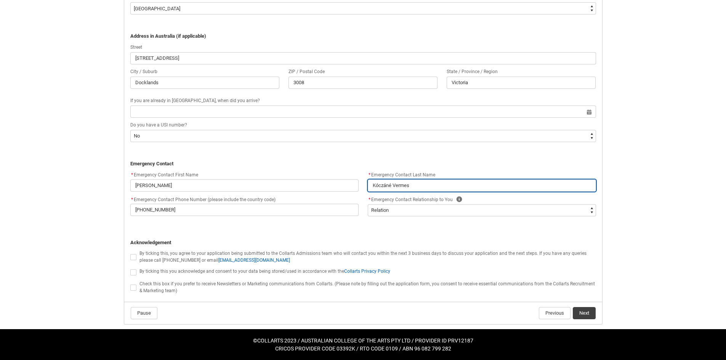
drag, startPoint x: 442, startPoint y: 187, endPoint x: 329, endPoint y: 187, distance: 112.8
click at [329, 187] on div "* Emergency Contact First Name Anita * Emergency Contact Phone Number (please i…" at bounding box center [363, 196] width 475 height 53
drag, startPoint x: 355, startPoint y: 187, endPoint x: 345, endPoint y: 187, distance: 9.9
click at [345, 187] on div "* Emergency Contact First Name Anita * Emergency Contact Phone Number (please i…" at bounding box center [363, 196] width 475 height 53
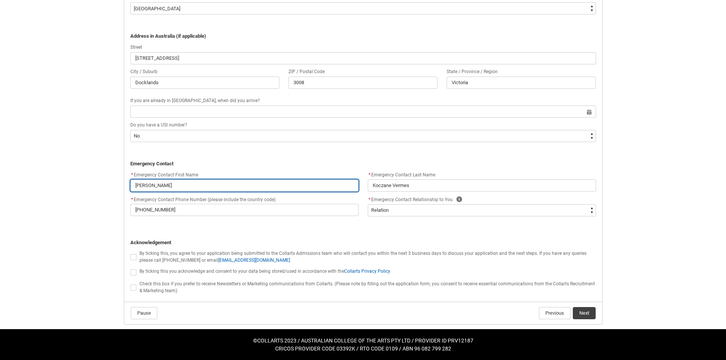
click at [198, 191] on input "Anita" at bounding box center [244, 185] width 228 height 12
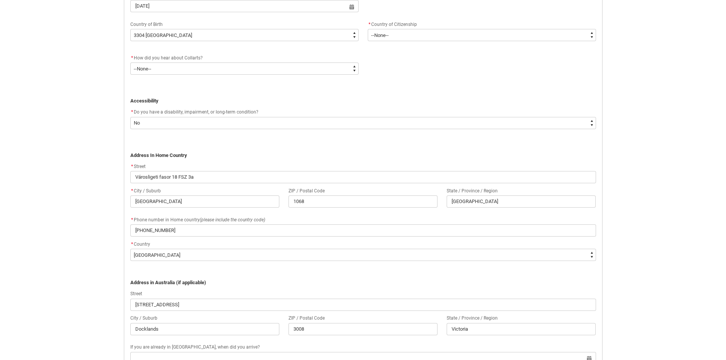
scroll to position [340, 0]
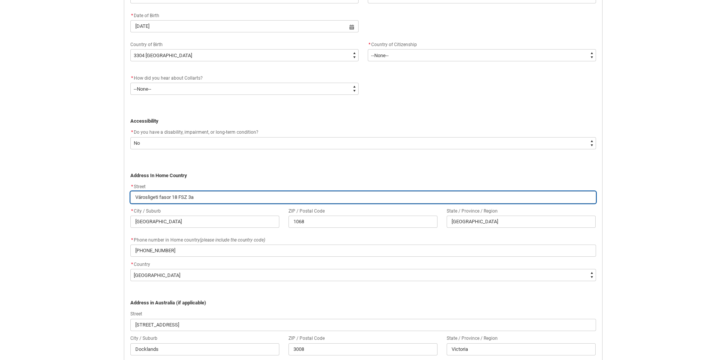
click at [141, 198] on input "Városligeti fasor 18 FSZ 3a" at bounding box center [363, 197] width 466 height 12
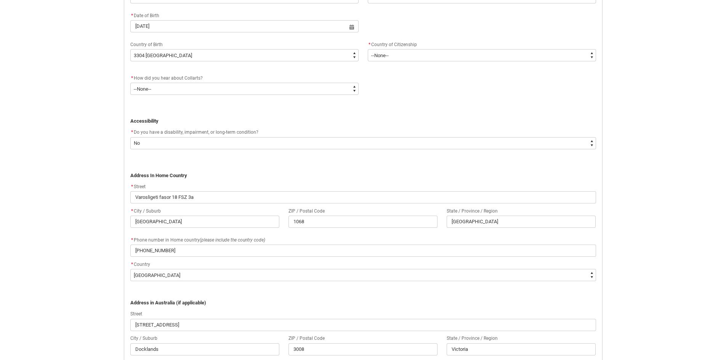
click at [64, 204] on div "Skip to Main Content Collarts Education Community Home New Enrolment Applicatio…" at bounding box center [363, 143] width 726 height 967
click at [54, 261] on div "Skip to Main Content Collarts Education Community Home New Enrolment Applicatio…" at bounding box center [363, 143] width 726 height 967
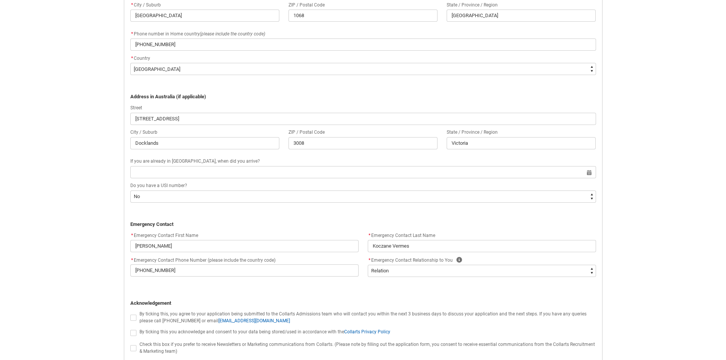
scroll to position [607, 0]
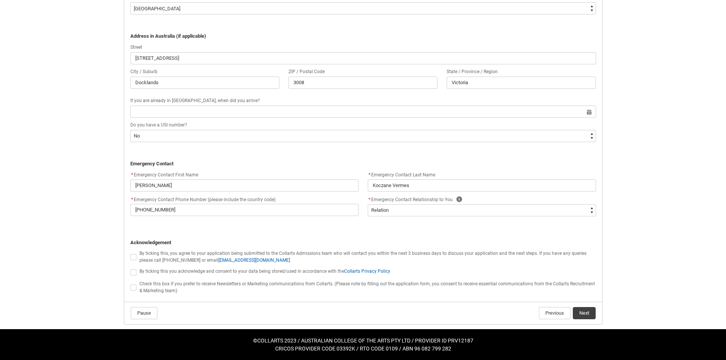
click at [134, 274] on span at bounding box center [133, 272] width 6 height 6
click at [130, 268] on input "By ticking this you acknowledge and consent to your data being stored/used in a…" at bounding box center [130, 268] width 0 height 0
click at [131, 254] on span at bounding box center [133, 257] width 6 height 6
click at [130, 253] on input "By ticking this, you agree to your application being submitted to the Collarts …" at bounding box center [130, 253] width 0 height 0
click at [582, 311] on button "Next" at bounding box center [584, 313] width 23 height 12
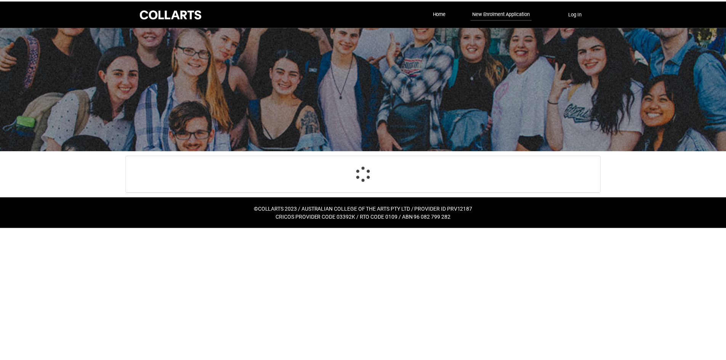
scroll to position [80, 0]
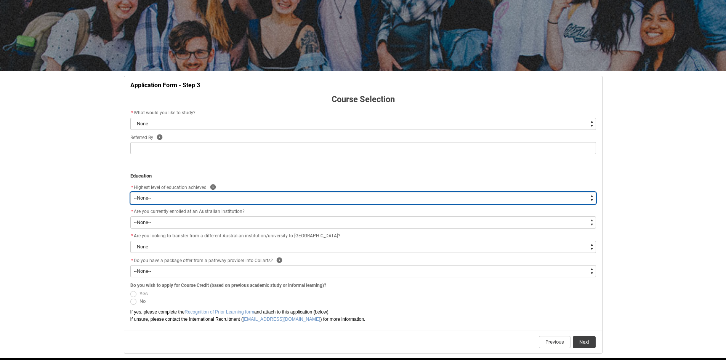
click at [176, 203] on select "--None-- Completed High School Completed a VET Course Completed Foundation Stud…" at bounding box center [363, 198] width 466 height 12
click at [130, 192] on select "--None-- Completed High School Completed a VET Course Completed Foundation Stud…" at bounding box center [363, 198] width 466 height 12
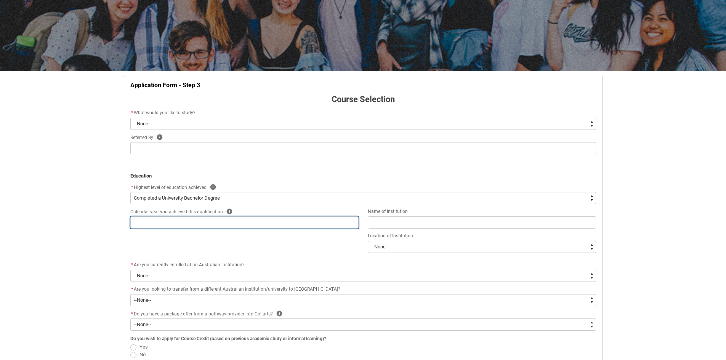
click at [183, 221] on input "text" at bounding box center [244, 222] width 228 height 12
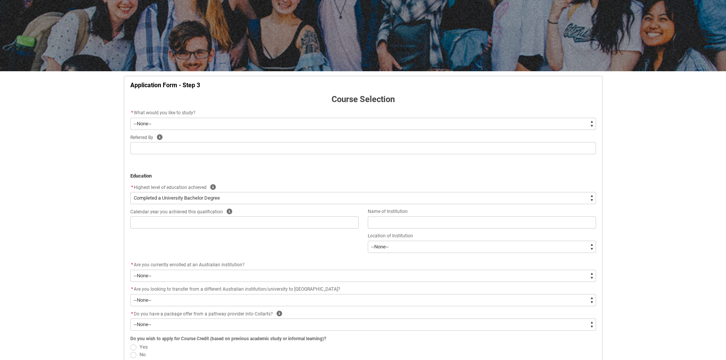
click at [87, 233] on div "Skip to Main Content Collarts Education Community Home New Enrolment Applicatio…" at bounding box center [363, 181] width 726 height 522
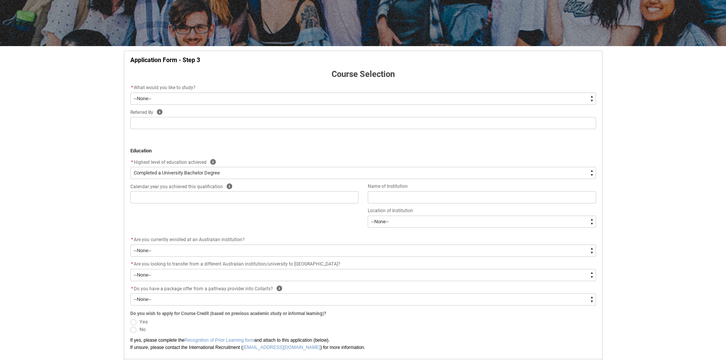
scroll to position [48, 0]
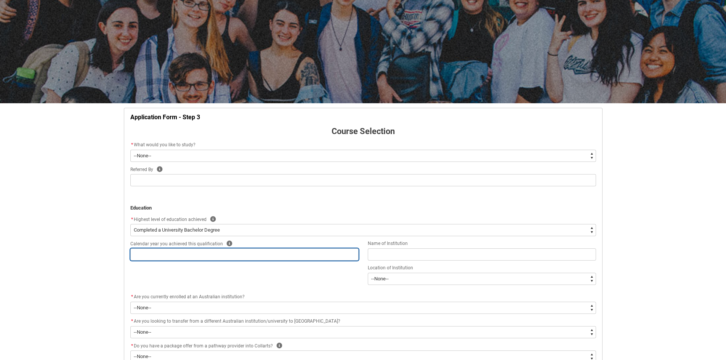
click at [164, 255] on input "text" at bounding box center [244, 254] width 228 height 12
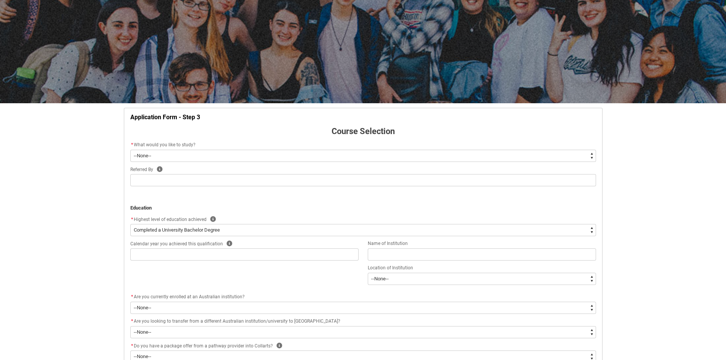
click at [100, 264] on div "Skip to Main Content Collarts Education Community Home New Enrolment Applicatio…" at bounding box center [363, 213] width 726 height 522
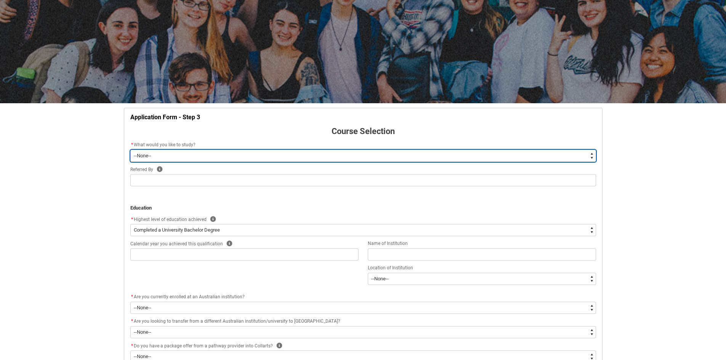
click at [155, 153] on select "--None-- Diploma Bachelor Post Graduate" at bounding box center [363, 156] width 466 height 12
click at [130, 150] on select "--None-- Diploma Bachelor Post Graduate" at bounding box center [363, 156] width 466 height 12
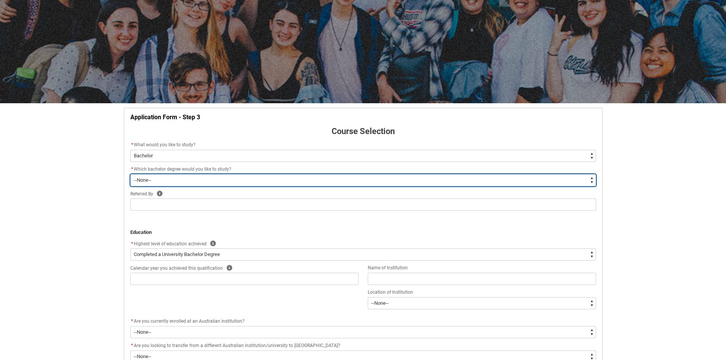
click at [157, 178] on select "--None-- Bachelor of 2D Animation Bachelor of Applied Business (Entertainment M…" at bounding box center [363, 180] width 466 height 12
click at [130, 174] on select "--None-- Bachelor of 2D Animation Bachelor of Applied Business (Entertainment M…" at bounding box center [363, 180] width 466 height 12
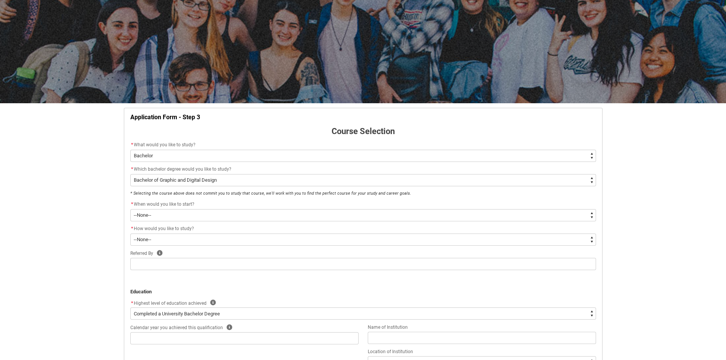
click at [75, 215] on div "Skip to Main Content Collarts Education Community Home New Enrolment Applicatio…" at bounding box center [363, 254] width 726 height 605
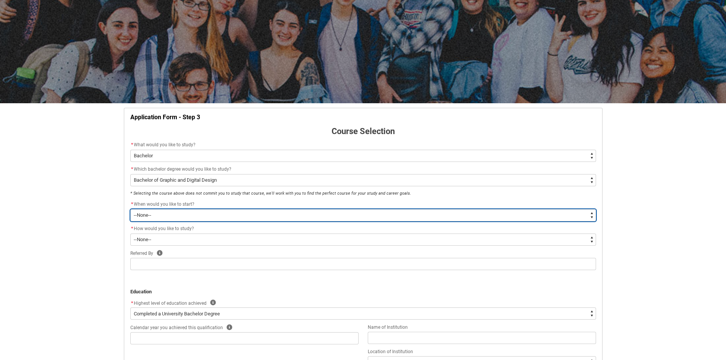
click at [178, 216] on select "--None-- Trimester 1 2026, starting February 2026" at bounding box center [363, 215] width 466 height 12
click at [130, 209] on select "--None-- Trimester 1 2026, starting February 2026" at bounding box center [363, 215] width 466 height 12
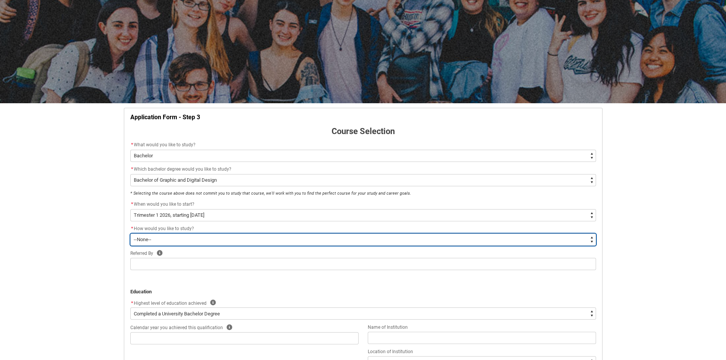
click at [180, 241] on select "--None-- On-campus Online" at bounding box center [363, 240] width 466 height 12
click at [130, 234] on select "--None-- On-campus Online" at bounding box center [363, 240] width 466 height 12
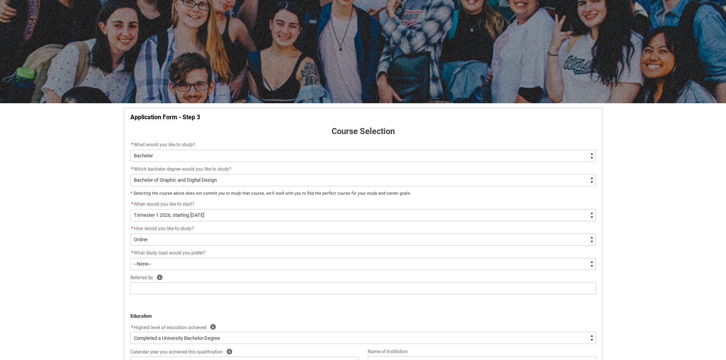
click at [101, 266] on div "Skip to Main Content Collarts Education Community Home New Enrolment Applicatio…" at bounding box center [363, 267] width 726 height 630
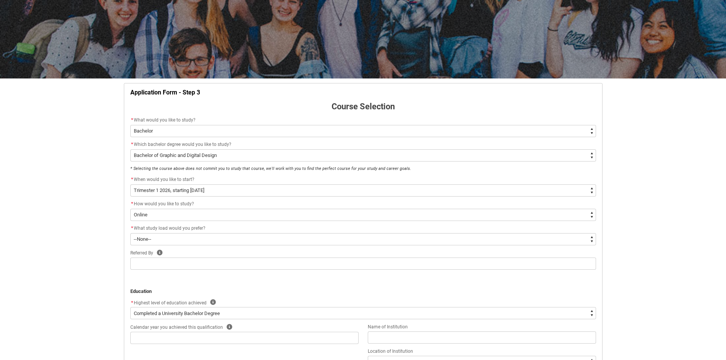
scroll to position [86, 0]
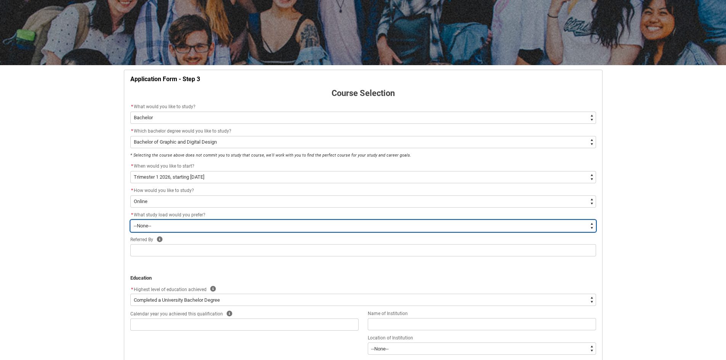
click at [151, 230] on select "--None-- Full-time Part-time" at bounding box center [363, 226] width 466 height 12
click at [130, 220] on select "--None-- Full-time Part-time" at bounding box center [363, 226] width 466 height 12
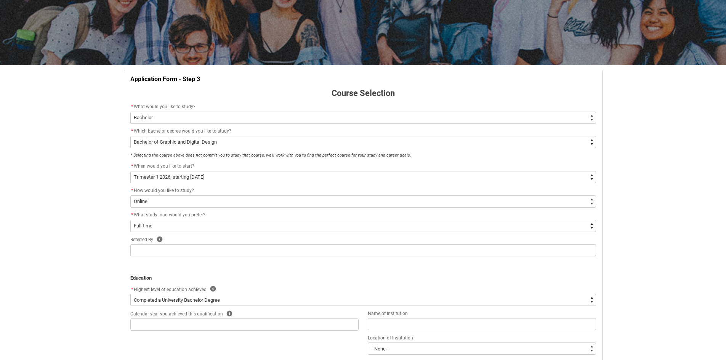
click at [99, 241] on div "Skip to Main Content Collarts Education Community Home New Enrolment Applicatio…" at bounding box center [363, 229] width 726 height 630
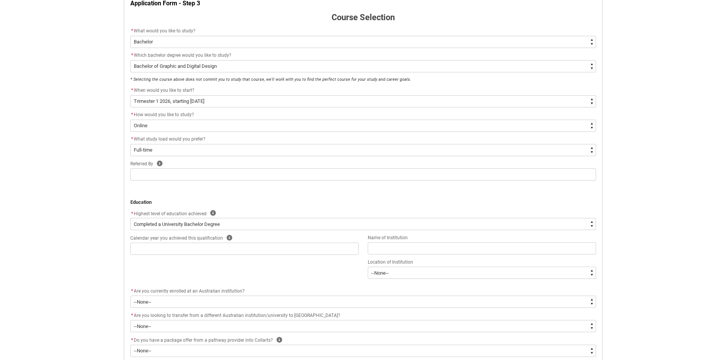
scroll to position [162, 0]
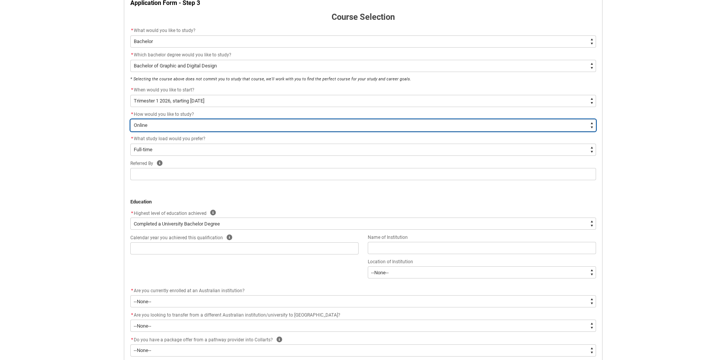
click at [157, 124] on select "--None-- On-campus Online" at bounding box center [363, 125] width 466 height 12
click at [130, 119] on select "--None-- On-campus Online" at bounding box center [363, 125] width 466 height 12
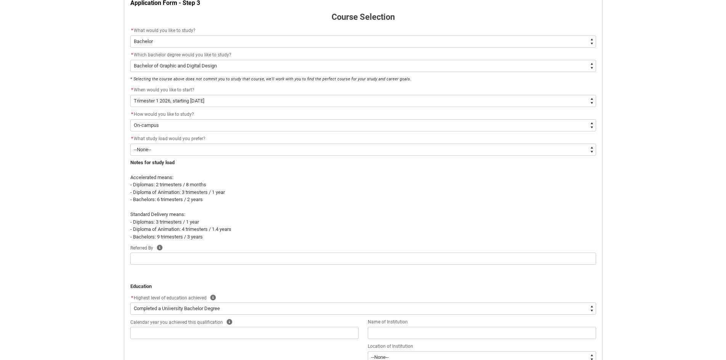
click at [96, 149] on div "Skip to Main Content Collarts Education Community Home New Enrolment Applicatio…" at bounding box center [363, 195] width 726 height 715
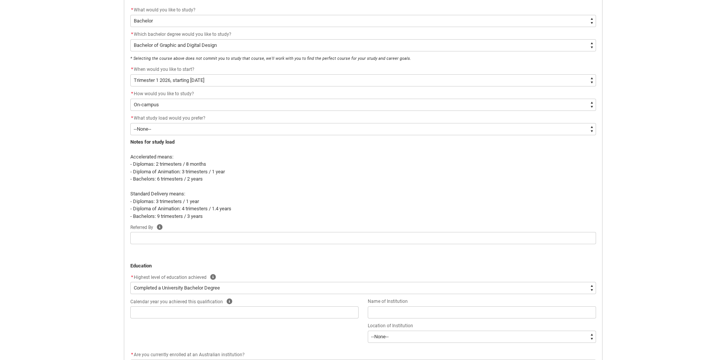
scroll to position [200, 0]
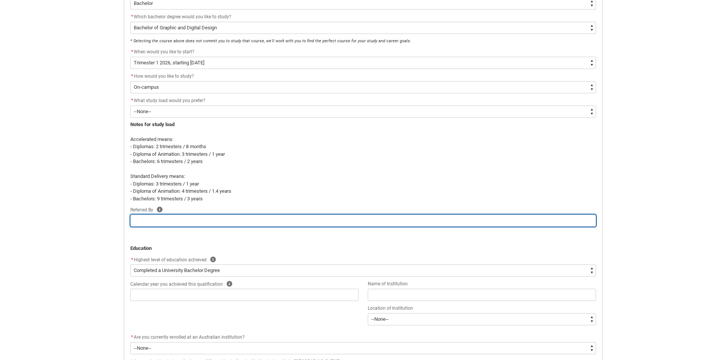
click at [164, 223] on input "text" at bounding box center [363, 220] width 466 height 12
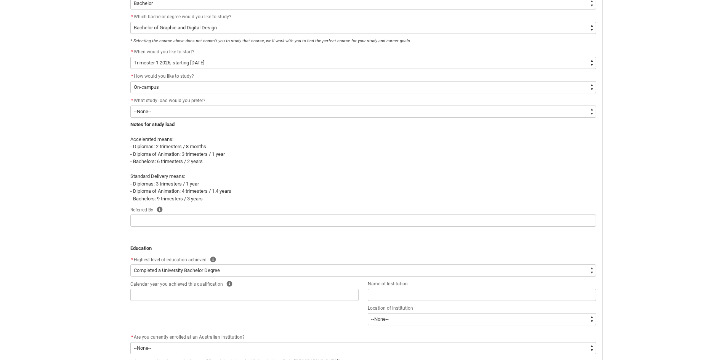
click at [82, 211] on div "Skip to Main Content Collarts Education Community Home New Enrolment Applicatio…" at bounding box center [363, 157] width 726 height 715
drag, startPoint x: 136, startPoint y: 198, endPoint x: 211, endPoint y: 203, distance: 75.2
click at [211, 203] on flowruntime-screen-field "Notes for study load Accelerated means: - Diplomas: 2 trimesters / 8 months - D…" at bounding box center [363, 163] width 475 height 85
drag, startPoint x: 135, startPoint y: 159, endPoint x: 218, endPoint y: 169, distance: 83.7
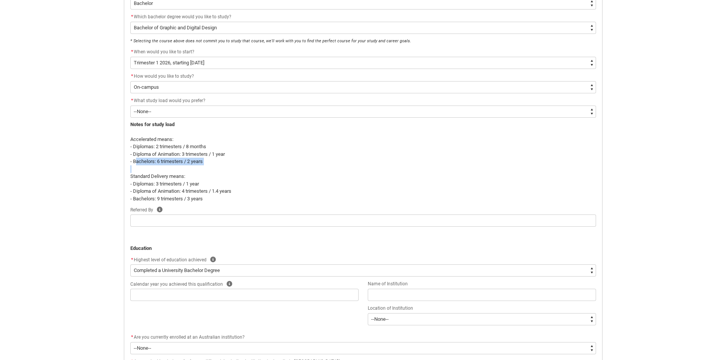
click at [218, 169] on span "Notes for study load Accelerated means: - Diplomas: 2 trimesters / 8 months - D…" at bounding box center [363, 162] width 466 height 82
click at [218, 169] on p at bounding box center [363, 169] width 466 height 8
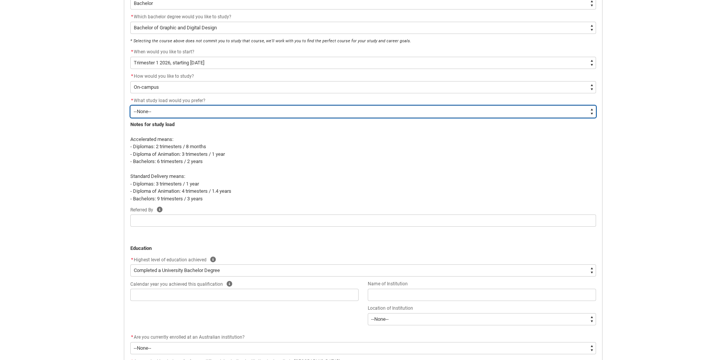
click at [192, 113] on select "--None-- Accelerated Learning Standard Delivery" at bounding box center [363, 112] width 466 height 12
click at [130, 106] on select "--None-- Accelerated Learning Standard Delivery" at bounding box center [363, 112] width 466 height 12
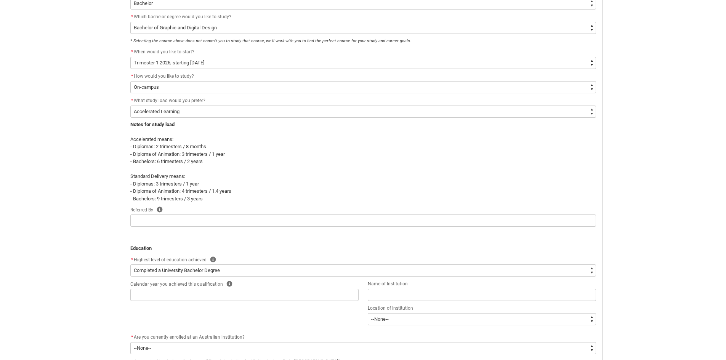
click at [93, 159] on div "Skip to Main Content Collarts Education Community Home New Enrolment Applicatio…" at bounding box center [363, 157] width 726 height 715
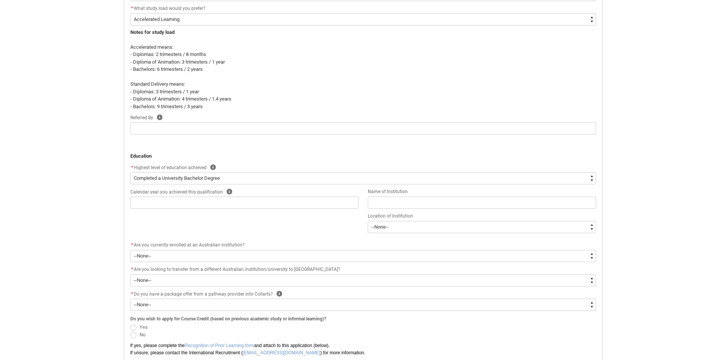
scroll to position [314, 0]
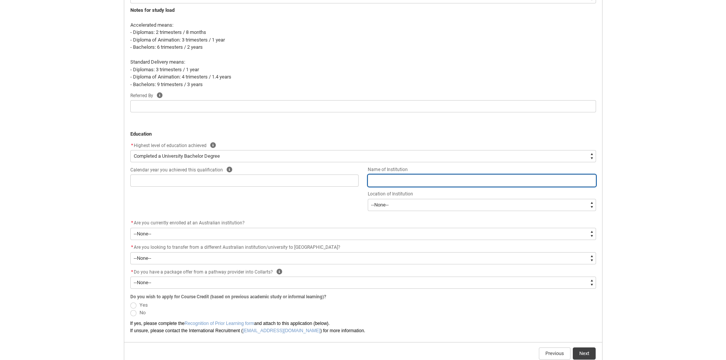
click at [373, 182] on input "text" at bounding box center [482, 180] width 228 height 12
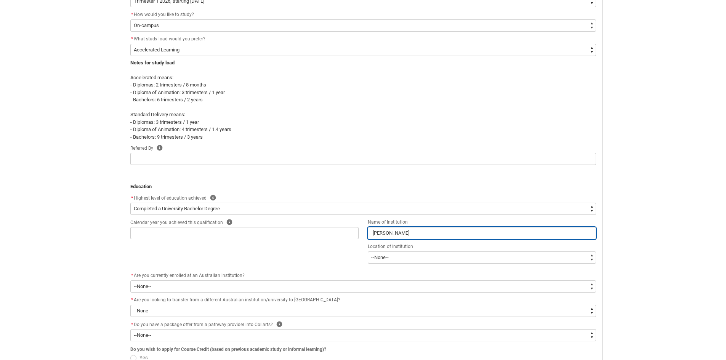
scroll to position [152, 0]
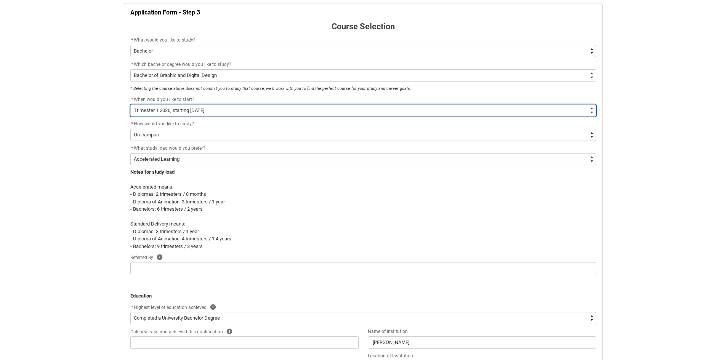
click at [174, 109] on select "--None-- Trimester 1 2026, starting February 2026" at bounding box center [363, 110] width 466 height 12
click at [130, 104] on select "--None-- Trimester 1 2026, starting February 2026" at bounding box center [363, 110] width 466 height 12
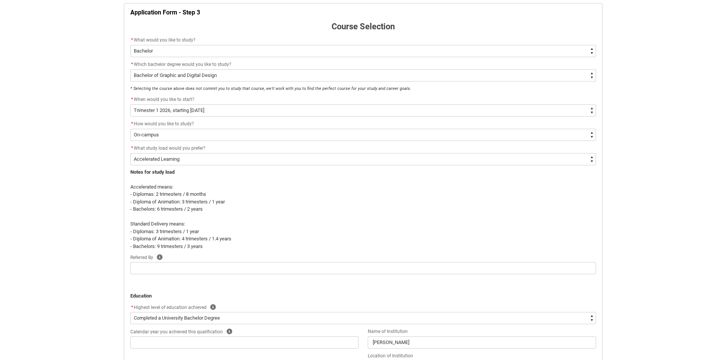
click at [35, 139] on div "Skip to Main Content Collarts Education Community Home New Enrolment Applicatio…" at bounding box center [363, 205] width 726 height 715
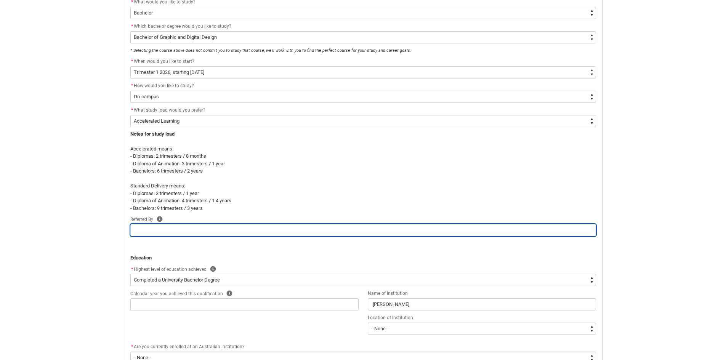
click at [201, 226] on input "text" at bounding box center [363, 230] width 466 height 12
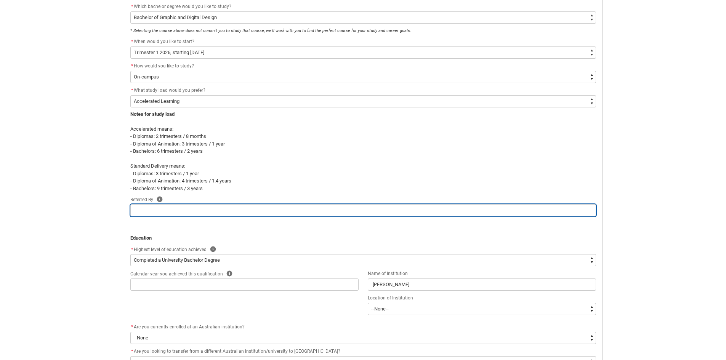
scroll to position [229, 0]
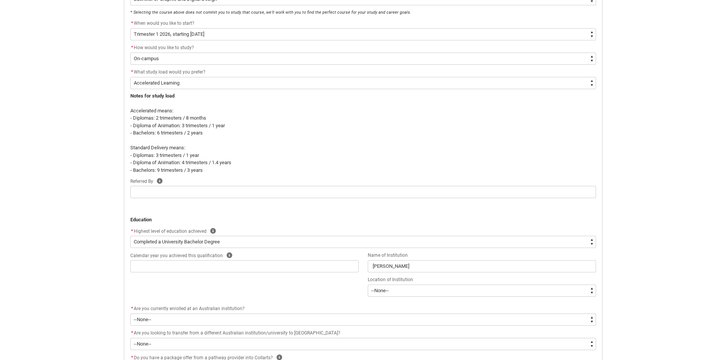
click at [245, 211] on p at bounding box center [363, 213] width 466 height 8
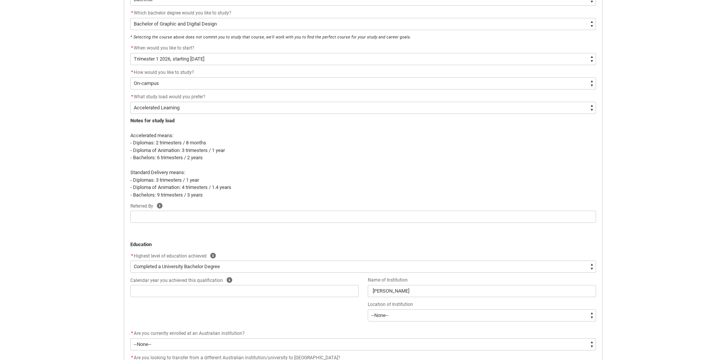
scroll to position [190, 0]
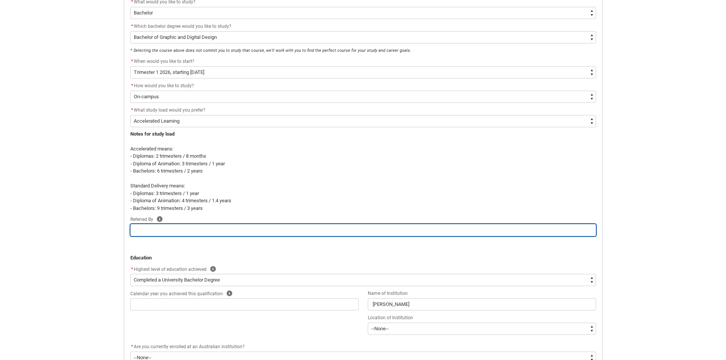
click at [197, 233] on input "text" at bounding box center [363, 230] width 466 height 12
click at [214, 231] on input "text" at bounding box center [363, 230] width 466 height 12
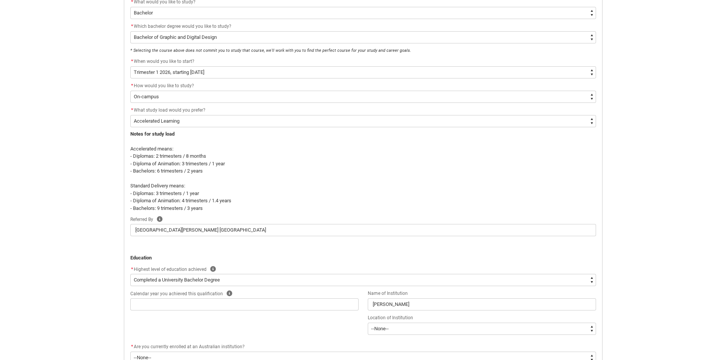
click at [61, 256] on div "Skip to Main Content Collarts Education Community Home New Enrolment Applicatio…" at bounding box center [363, 167] width 726 height 715
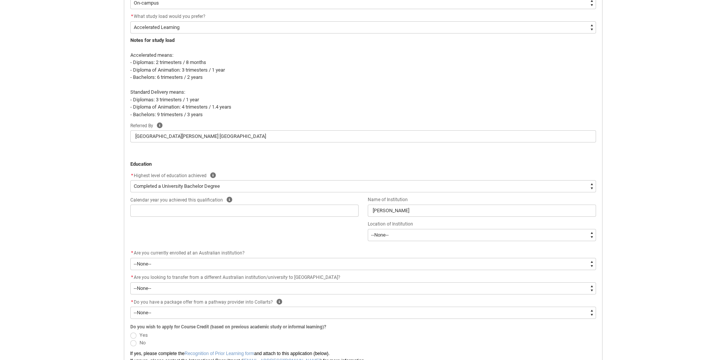
scroll to position [305, 0]
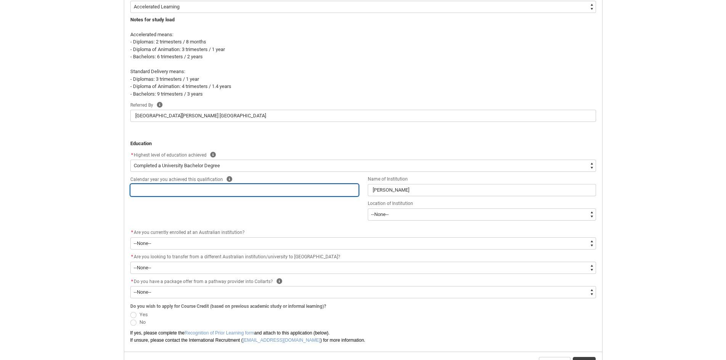
click at [161, 194] on input "text" at bounding box center [244, 190] width 228 height 12
click at [69, 207] on div "Skip to Main Content Collarts Education Community Home New Enrolment Applicatio…" at bounding box center [363, 52] width 726 height 715
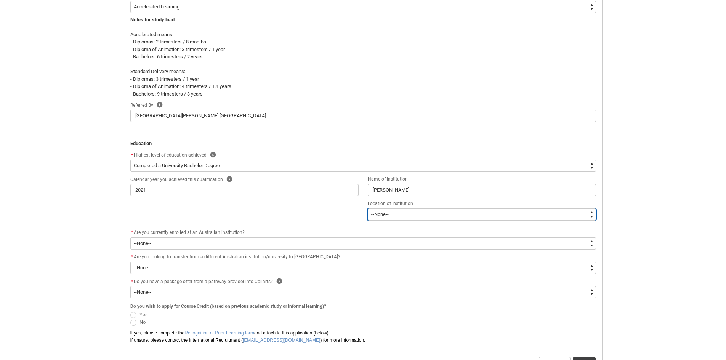
click at [483, 216] on select "--None-- Afghanistan Åland Islands Albania Algeria American Samoa Andorra Angol…" at bounding box center [482, 214] width 228 height 12
click at [368, 208] on select "--None-- Afghanistan Åland Islands Albania Algeria American Samoa Andorra Angol…" at bounding box center [482, 214] width 228 height 12
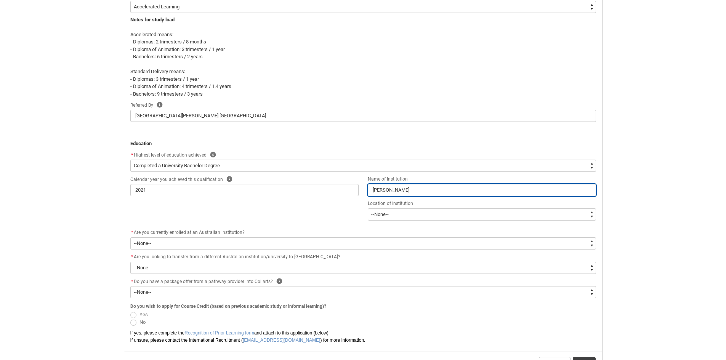
click at [468, 189] on input "Moholy-Nagy" at bounding box center [482, 190] width 228 height 12
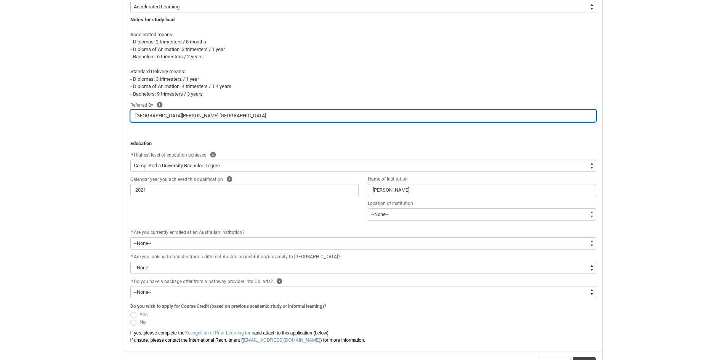
click at [247, 114] on input "Moholy-Nagy University Art and Design Budapest" at bounding box center [363, 116] width 466 height 12
drag, startPoint x: 258, startPoint y: 113, endPoint x: 119, endPoint y: 108, distance: 138.8
click at [119, 108] on div "Application Form - Step 3 Course Selection * What would you like to study? * Wh…" at bounding box center [363, 112] width 488 height 533
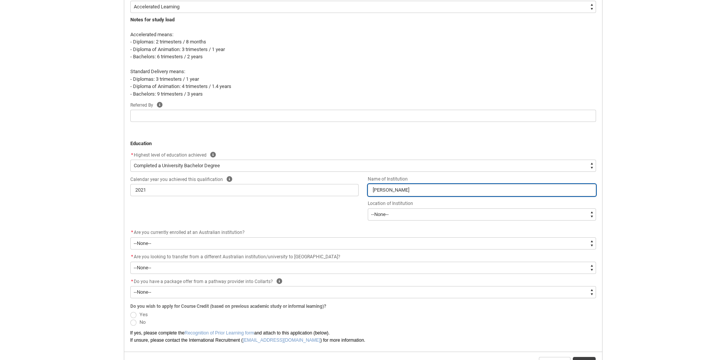
drag, startPoint x: 415, startPoint y: 187, endPoint x: 336, endPoint y: 184, distance: 78.9
click at [336, 184] on div "Calendar year you achieved this qualification Help 2021 Name of Institution Moh…" at bounding box center [363, 201] width 475 height 53
paste input "University Art and Design Budapest"
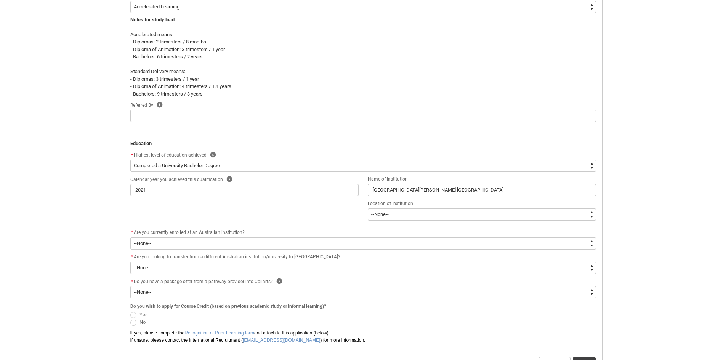
click at [652, 185] on div "Skip to Main Content Collarts Education Community Home New Enrolment Applicatio…" at bounding box center [363, 52] width 726 height 715
click at [43, 211] on div "Skip to Main Content Collarts Education Community Home New Enrolment Applicatio…" at bounding box center [363, 52] width 726 height 715
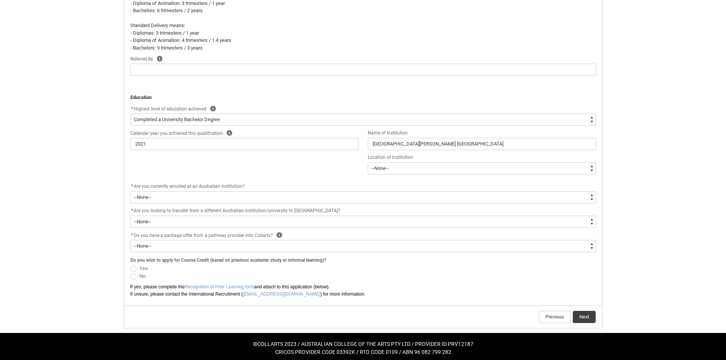
scroll to position [355, 0]
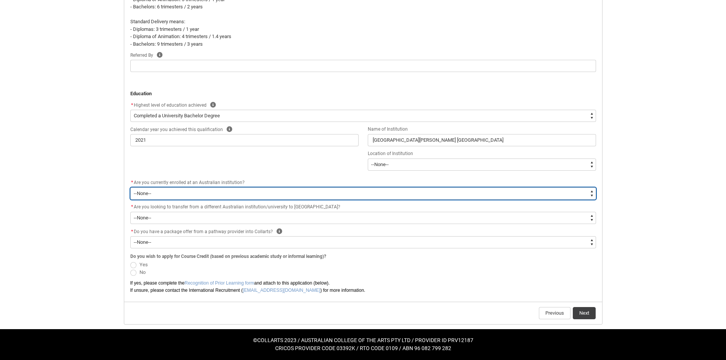
click at [191, 189] on select "--None-- Yes No" at bounding box center [363, 193] width 466 height 12
click at [130, 187] on select "--None-- Yes No" at bounding box center [363, 193] width 466 height 12
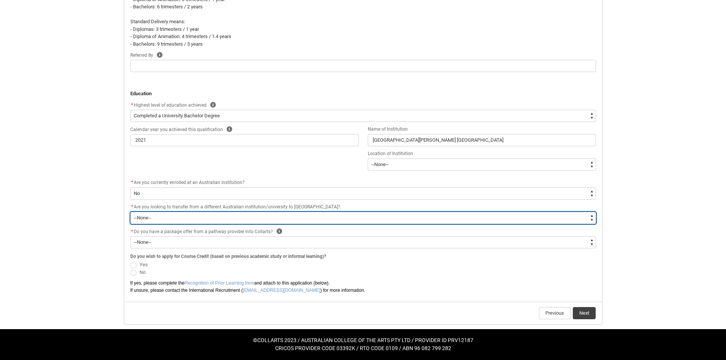
click at [138, 219] on select "--None-- Yes No" at bounding box center [363, 218] width 466 height 12
click at [130, 212] on select "--None-- Yes No" at bounding box center [363, 218] width 466 height 12
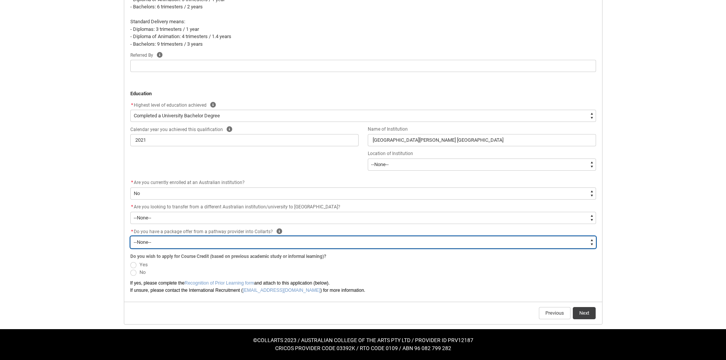
click at [165, 243] on select "--None-- Yes No" at bounding box center [363, 242] width 466 height 12
click at [130, 236] on select "--None-- Yes No" at bounding box center [363, 242] width 466 height 12
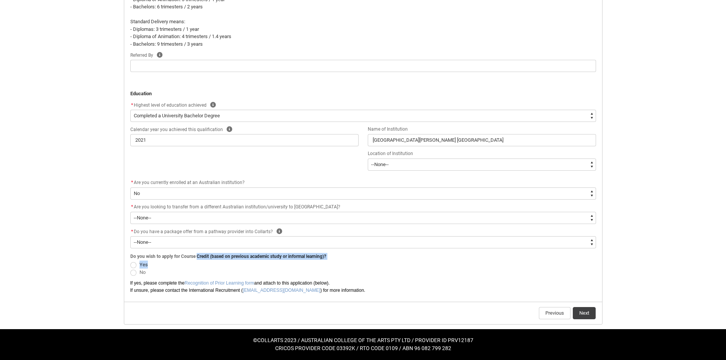
drag, startPoint x: 197, startPoint y: 258, endPoint x: 347, endPoint y: 263, distance: 149.8
click at [347, 263] on fieldset "Do you wish to apply for Course Credit (based on previous academic study or inf…" at bounding box center [363, 263] width 466 height 25
click at [347, 263] on span "Yes" at bounding box center [363, 265] width 466 height 8
click at [133, 273] on span at bounding box center [133, 273] width 6 height 6
click at [130, 269] on input "No" at bounding box center [130, 268] width 0 height 0
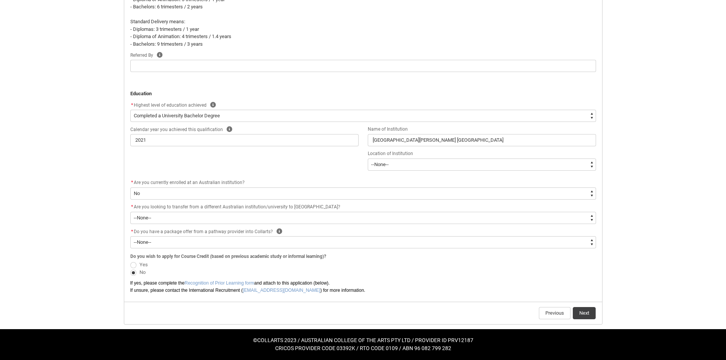
click at [131, 273] on span at bounding box center [133, 273] width 6 height 6
click at [130, 269] on input "No" at bounding box center [130, 268] width 0 height 0
click at [178, 269] on span "No" at bounding box center [363, 273] width 466 height 8
click at [136, 272] on span at bounding box center [133, 273] width 6 height 6
click at [130, 269] on input "No" at bounding box center [130, 268] width 0 height 0
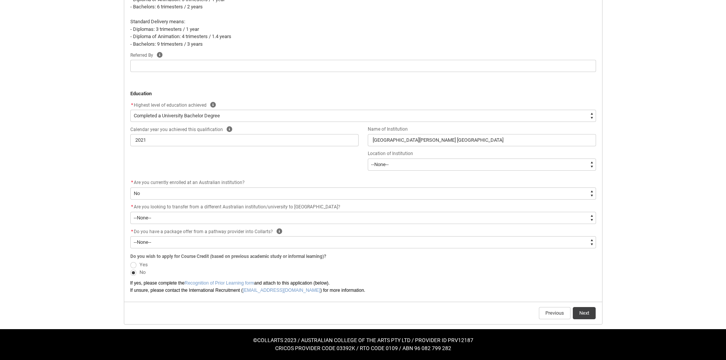
click at [132, 267] on span at bounding box center [133, 265] width 6 height 6
click at [130, 261] on input "Yes" at bounding box center [130, 260] width 0 height 0
click at [132, 274] on span at bounding box center [133, 273] width 6 height 6
click at [130, 269] on input "No" at bounding box center [130, 268] width 0 height 0
click at [191, 273] on span "No" at bounding box center [363, 273] width 466 height 8
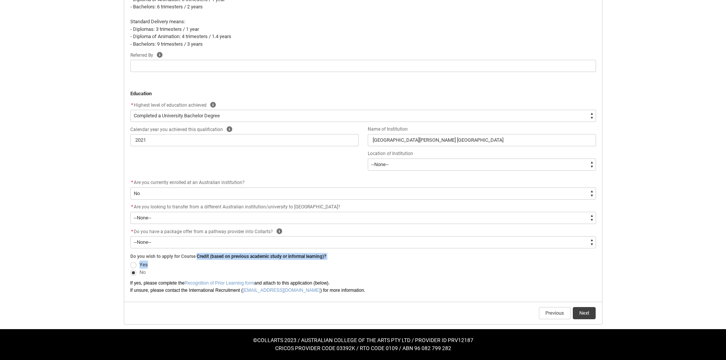
drag, startPoint x: 197, startPoint y: 257, endPoint x: 310, endPoint y: 265, distance: 114.2
click at [310, 265] on fieldset "Do you wish to apply for Course Credit (based on previous academic study or inf…" at bounding box center [363, 263] width 466 height 25
click at [310, 265] on span "Yes" at bounding box center [363, 265] width 466 height 8
drag, startPoint x: 330, startPoint y: 256, endPoint x: 110, endPoint y: 256, distance: 220.2
click at [110, 256] on div "Skip to Main Content Collarts Education Community Home New Enrolment Applicatio…" at bounding box center [363, 2] width 726 height 715
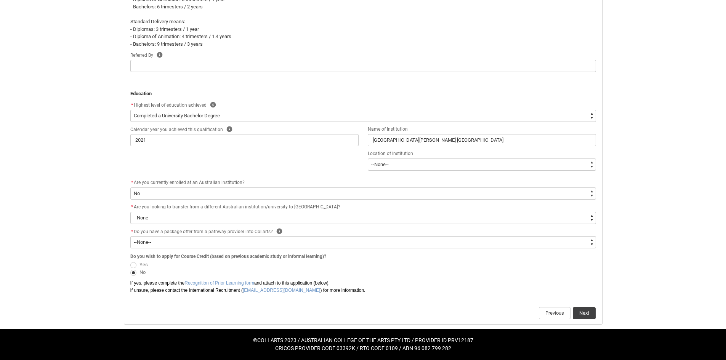
click at [110, 256] on div "Skip to Main Content Collarts Education Community Home New Enrolment Applicatio…" at bounding box center [363, 2] width 726 height 715
drag, startPoint x: 153, startPoint y: 255, endPoint x: 327, endPoint y: 264, distance: 174.3
click at [327, 264] on fieldset "Do you wish to apply for Course Credit (based on previous academic study or inf…" at bounding box center [363, 263] width 466 height 25
click at [327, 264] on span "Yes" at bounding box center [363, 265] width 466 height 8
drag, startPoint x: 170, startPoint y: 255, endPoint x: 350, endPoint y: 255, distance: 179.8
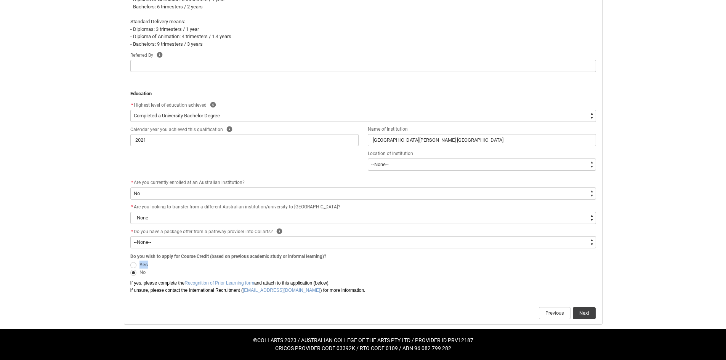
click at [350, 255] on flowruntime-screen-field "Do you wish to apply for Course Credit (based on previous academic study or inf…" at bounding box center [363, 265] width 475 height 28
click at [350, 255] on fieldset "Do you wish to apply for Course Credit (based on previous academic study or inf…" at bounding box center [363, 263] width 466 height 25
drag, startPoint x: 333, startPoint y: 254, endPoint x: 133, endPoint y: 252, distance: 199.3
click at [134, 252] on fieldset "Do you wish to apply for Course Credit (based on previous academic study or inf…" at bounding box center [363, 263] width 466 height 25
click at [133, 252] on legend "Do you wish to apply for Course Credit (based on previous academic study or inf…" at bounding box center [229, 255] width 199 height 8
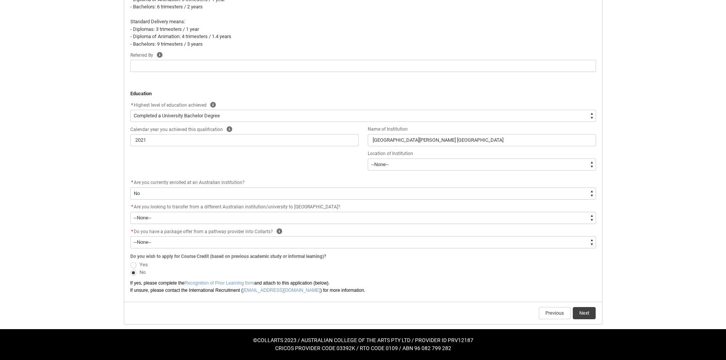
click at [126, 271] on flowruntime-screen-field "Do you wish to apply for Course Credit (based on previous academic study or inf…" at bounding box center [363, 265] width 475 height 28
click at [579, 312] on button "Next" at bounding box center [584, 313] width 23 height 12
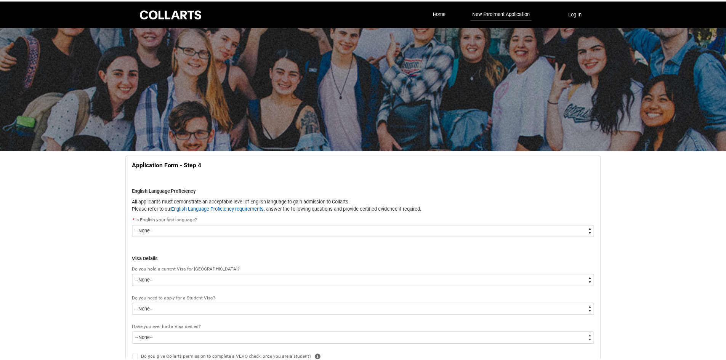
scroll to position [80, 0]
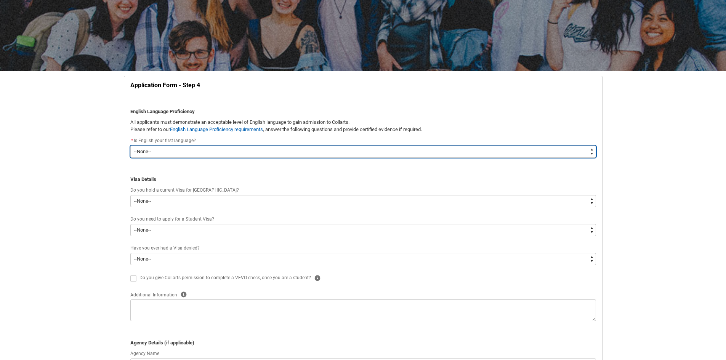
click at [155, 147] on select "--None-- Yes No" at bounding box center [363, 152] width 466 height 12
click at [130, 146] on select "--None-- Yes No" at bounding box center [363, 152] width 466 height 12
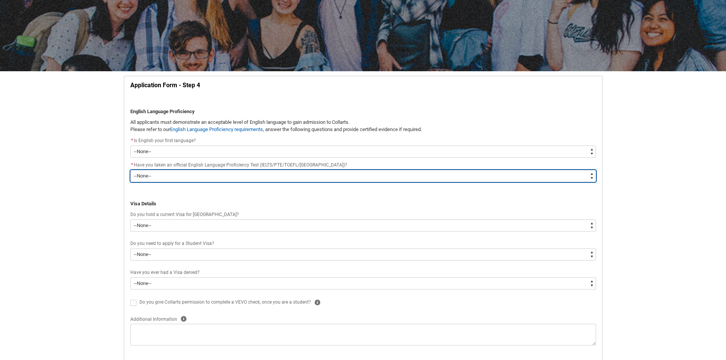
click at [148, 174] on select "--None-- Yes No" at bounding box center [363, 176] width 466 height 12
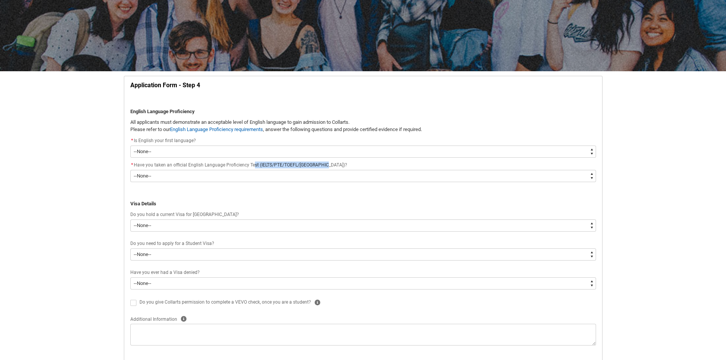
drag, startPoint x: 251, startPoint y: 166, endPoint x: 325, endPoint y: 166, distance: 73.5
click at [325, 166] on lightning-formatted-rich-text "Have you taken an official English Language Proficiency Test (IELTS/PTE/TOEFL/C…" at bounding box center [242, 164] width 216 height 7
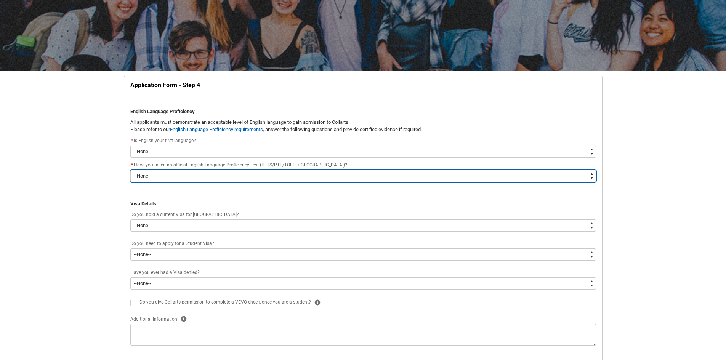
click at [248, 177] on select "--None-- Yes No" at bounding box center [363, 176] width 466 height 12
click at [130, 170] on select "--None-- Yes No" at bounding box center [363, 176] width 466 height 12
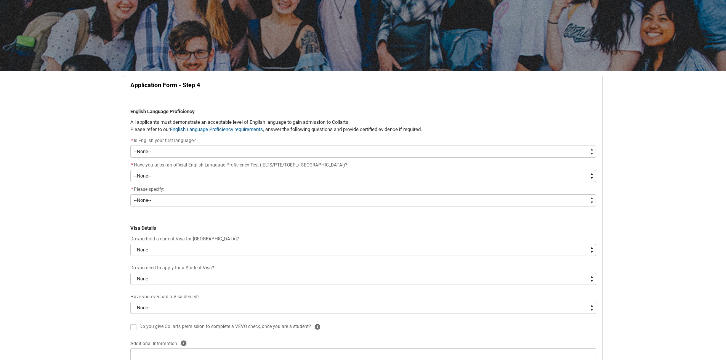
click at [48, 207] on div "Skip to Main Content Collarts Education Community Home New Enrolment Applicatio…" at bounding box center [363, 315] width 726 height 790
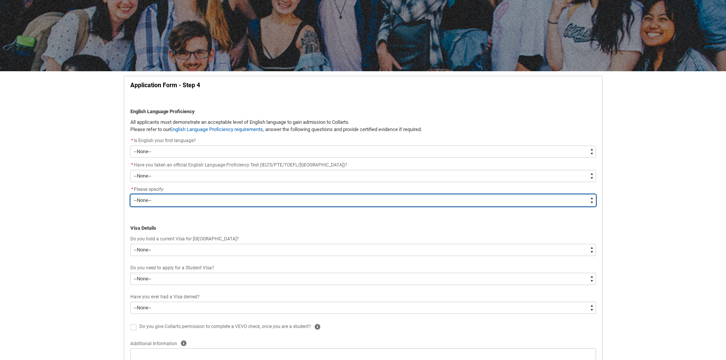
click at [173, 202] on select "--None-- English is my first language I would like to study English with one of…" at bounding box center [363, 200] width 466 height 12
click at [130, 194] on select "--None-- English is my first language I would like to study English with one of…" at bounding box center [363, 200] width 466 height 12
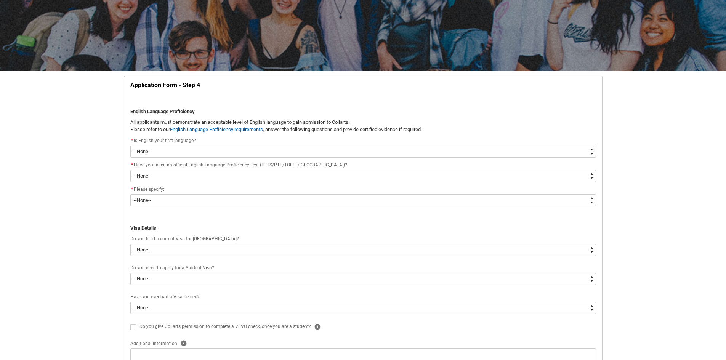
click at [72, 256] on div "Skip to Main Content Collarts Education Community Home New Enrolment Applicatio…" at bounding box center [363, 315] width 726 height 790
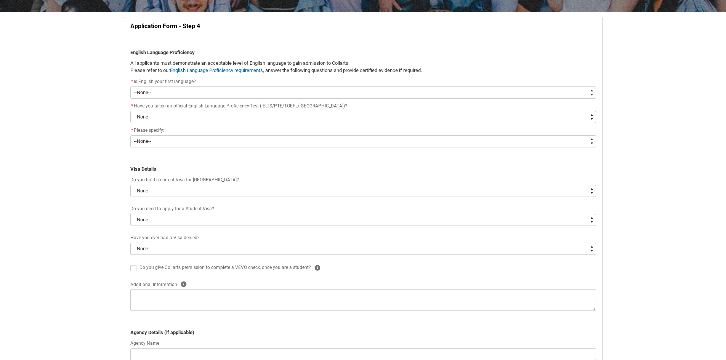
scroll to position [156, 0]
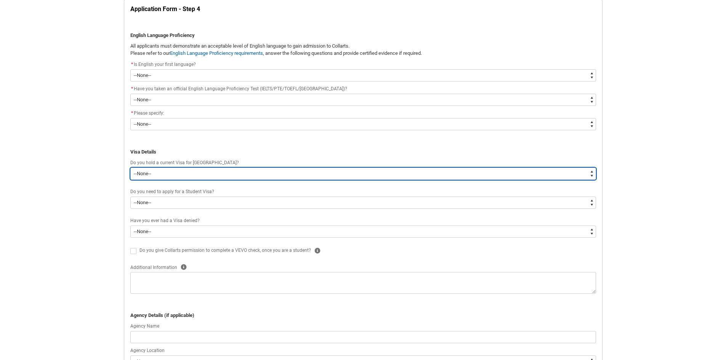
click at [155, 176] on select "--None-- Yes No" at bounding box center [363, 174] width 466 height 12
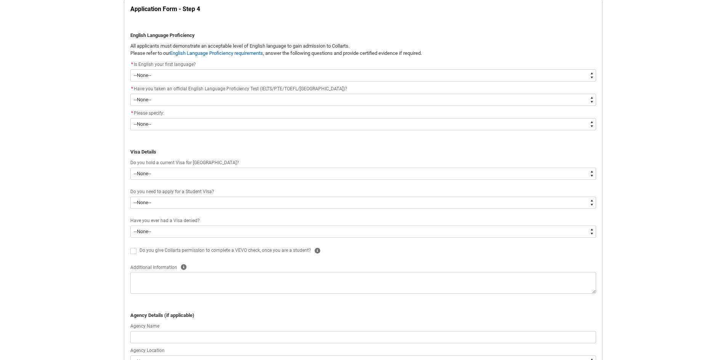
click at [90, 187] on div "Skip to Main Content Collarts Education Community Home New Enrolment Applicatio…" at bounding box center [363, 239] width 726 height 790
drag, startPoint x: 130, startPoint y: 163, endPoint x: 221, endPoint y: 163, distance: 90.3
click at [220, 163] on div "Do you hold a current Visa for Australia?" at bounding box center [363, 162] width 466 height 9
click at [221, 163] on div "Do you hold a current Visa for Australia?" at bounding box center [363, 162] width 466 height 9
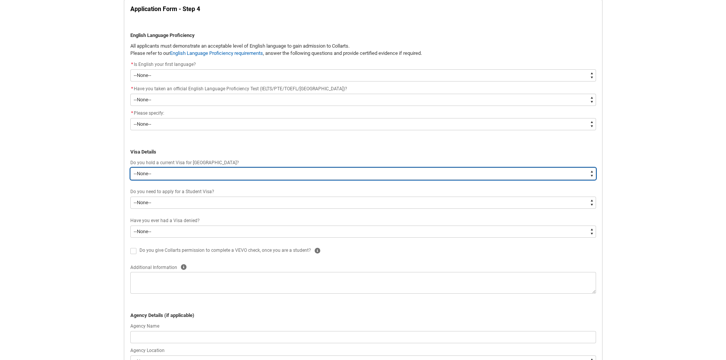
click at [213, 171] on select "--None-- Yes No" at bounding box center [363, 174] width 466 height 12
click at [130, 168] on select "--None-- Yes No" at bounding box center [363, 174] width 466 height 12
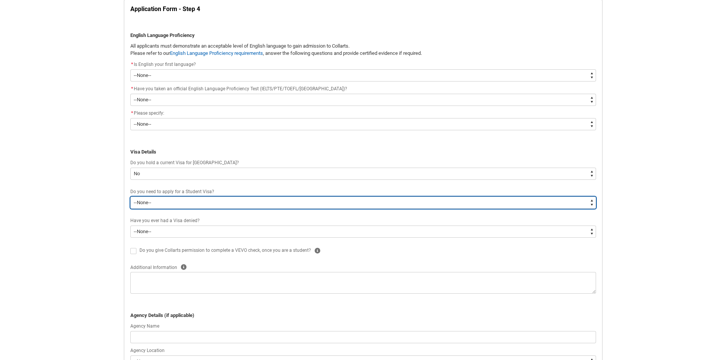
click at [167, 203] on select "--None-- Yes No" at bounding box center [363, 203] width 466 height 12
click at [130, 197] on select "--None-- Yes No" at bounding box center [363, 203] width 466 height 12
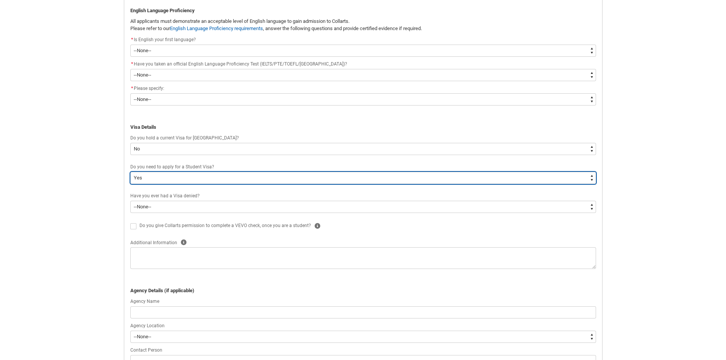
scroll to position [194, 0]
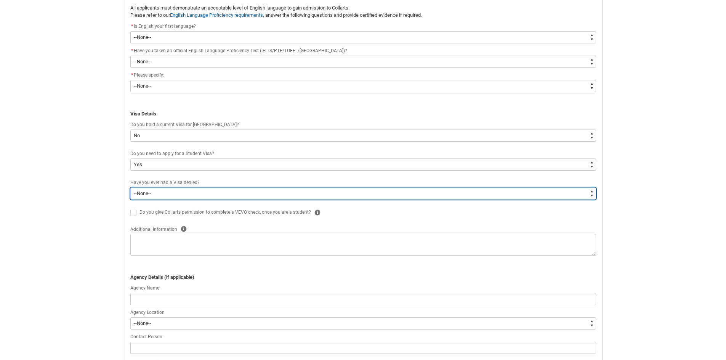
click at [184, 197] on select "--None-- Yes No" at bounding box center [363, 193] width 466 height 12
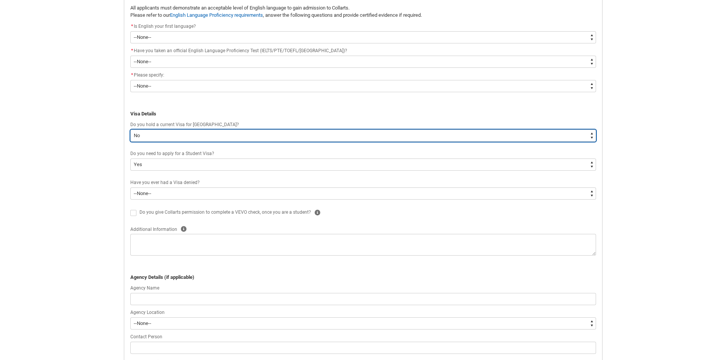
click at [194, 139] on select "--None-- Yes No" at bounding box center [363, 136] width 466 height 12
click at [130, 130] on select "--None-- Yes No" at bounding box center [363, 136] width 466 height 12
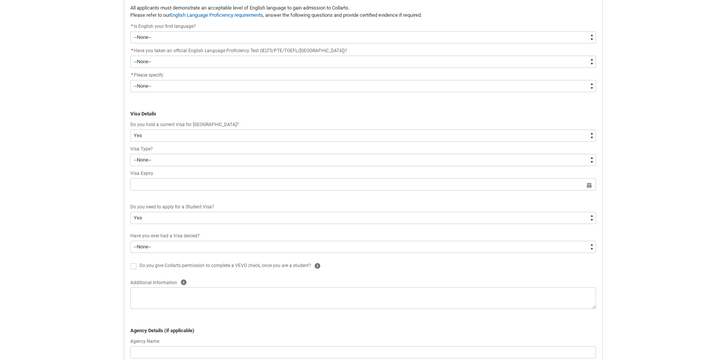
click at [59, 160] on div "Skip to Main Content Collarts Education Community Home New Enrolment Applicatio…" at bounding box center [363, 227] width 726 height 843
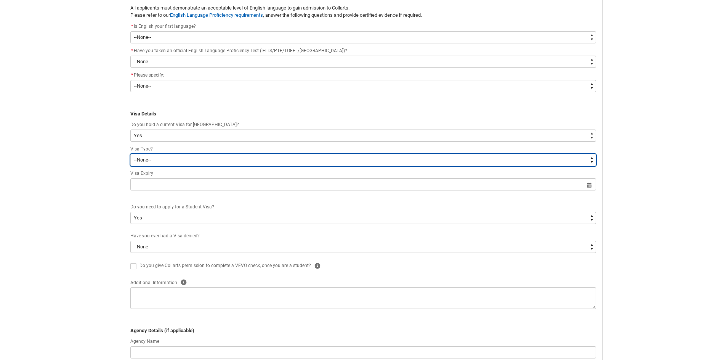
click at [146, 158] on select "--None-- Australian Citizen Humanitarian Visa New Zealand citizen Other Permane…" at bounding box center [363, 160] width 466 height 12
click at [130, 154] on select "--None-- Australian Citizen Humanitarian Visa New Zealand citizen Other Permane…" at bounding box center [363, 160] width 466 height 12
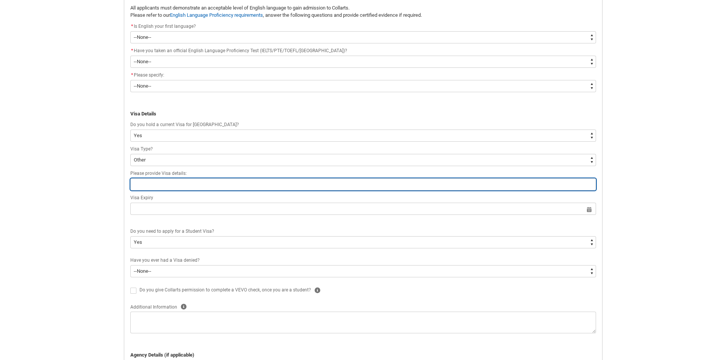
click at [187, 182] on input "text" at bounding box center [363, 184] width 466 height 12
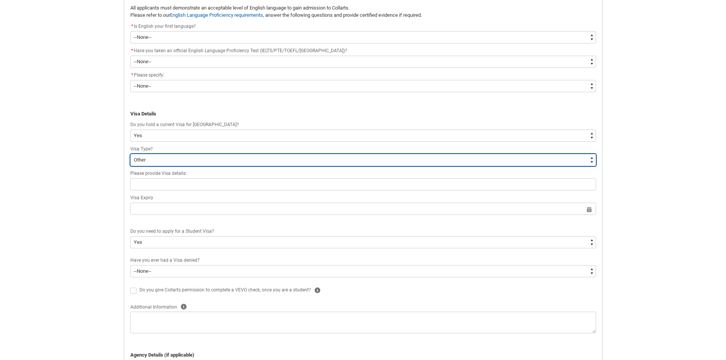
click at [169, 160] on select "--None-- Australian Citizen Humanitarian Visa New Zealand citizen Other Permane…" at bounding box center [363, 160] width 466 height 12
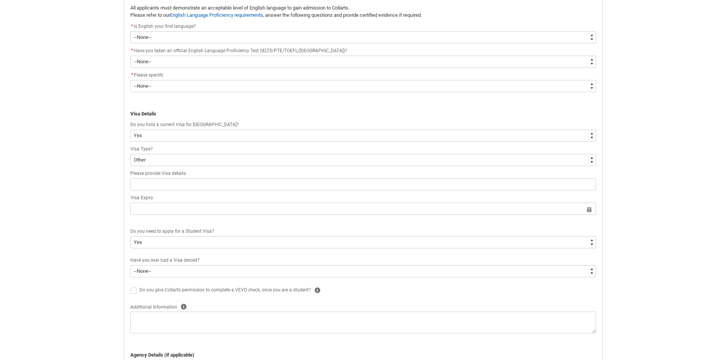
drag, startPoint x: 70, startPoint y: 178, endPoint x: 91, endPoint y: 178, distance: 20.6
click at [70, 178] on div "Skip to Main Content Collarts Education Community Home New Enrolment Applicatio…" at bounding box center [363, 240] width 726 height 868
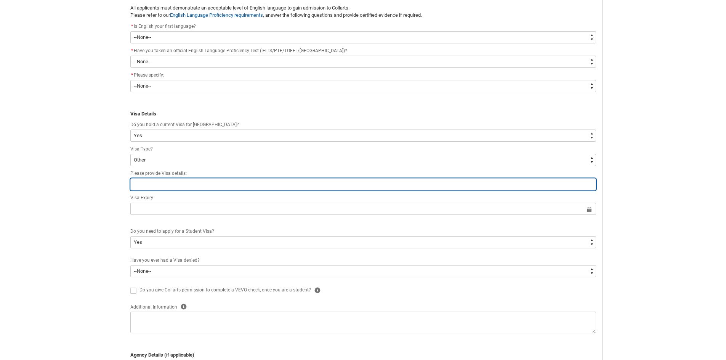
click at [149, 186] on input "text" at bounding box center [363, 184] width 466 height 12
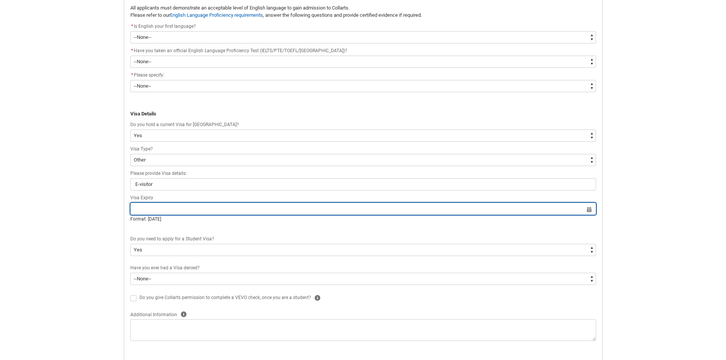
click at [145, 206] on input "text" at bounding box center [363, 209] width 466 height 12
click at [167, 214] on input "text" at bounding box center [363, 209] width 466 height 12
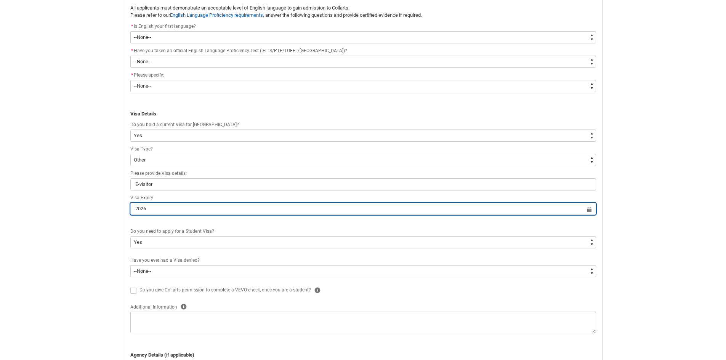
click at [588, 210] on input "2026" at bounding box center [363, 209] width 466 height 12
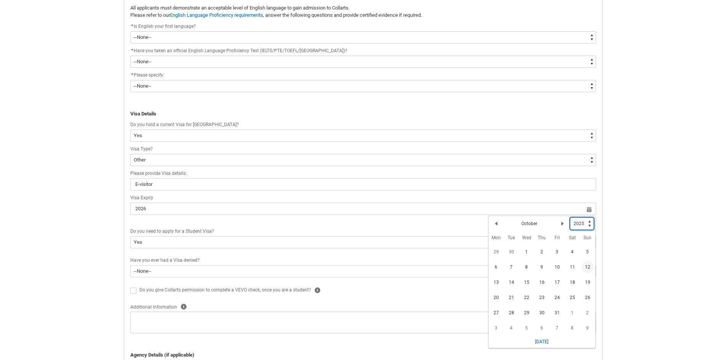
click at [589, 226] on select "1925 1926 1927 1928 1929 1930 1931 1932 1933 1934 1935 1936 1937 1938 1939 1940…" at bounding box center [582, 224] width 24 height 12
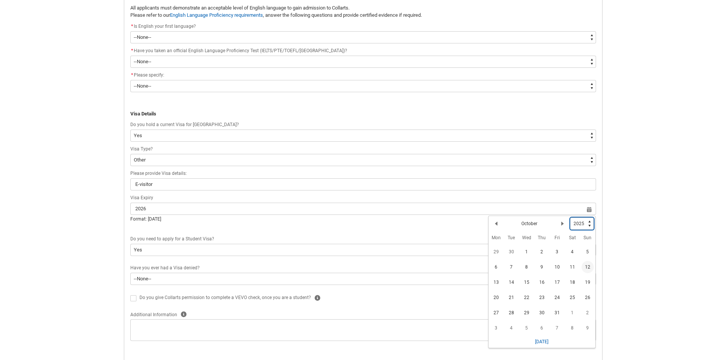
click at [570, 218] on select "1925 1926 1927 1928 1929 1930 1931 1932 1933 1934 1935 1936 1937 1938 1939 1940…" at bounding box center [582, 224] width 24 height 12
click at [497, 221] on lightning-primitive-icon "Date picker: October" at bounding box center [495, 223] width 5 height 5
click at [497, 221] on lightning-primitive-icon "Date picker: September" at bounding box center [495, 223] width 5 height 5
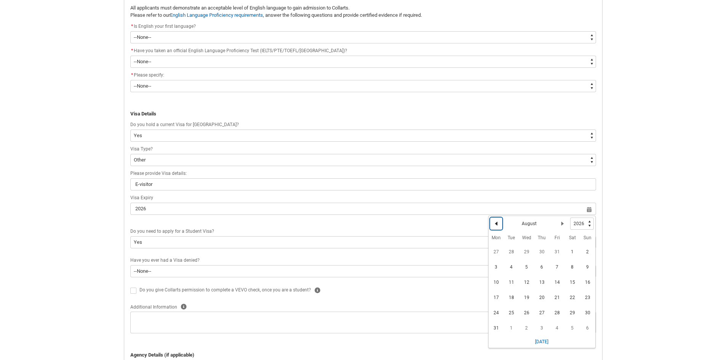
click at [497, 221] on lightning-primitive-icon "Date picker: August" at bounding box center [495, 223] width 5 height 5
click at [497, 221] on lightning-primitive-icon "Date picker: June" at bounding box center [495, 223] width 5 height 5
click at [562, 219] on button "Next Month" at bounding box center [562, 224] width 12 height 12
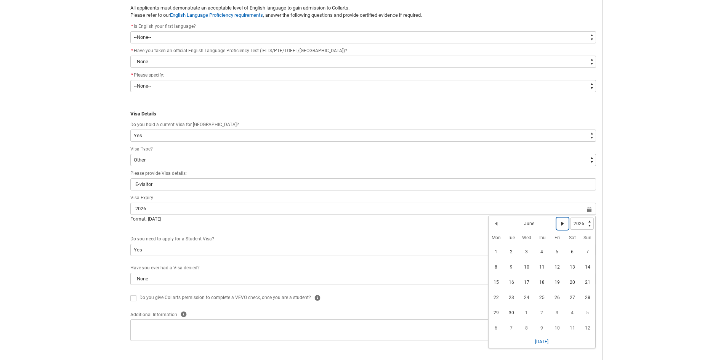
click at [562, 219] on button "Next Month" at bounding box center [562, 224] width 12 height 12
click at [495, 221] on button "Previous Month" at bounding box center [496, 224] width 12 height 12
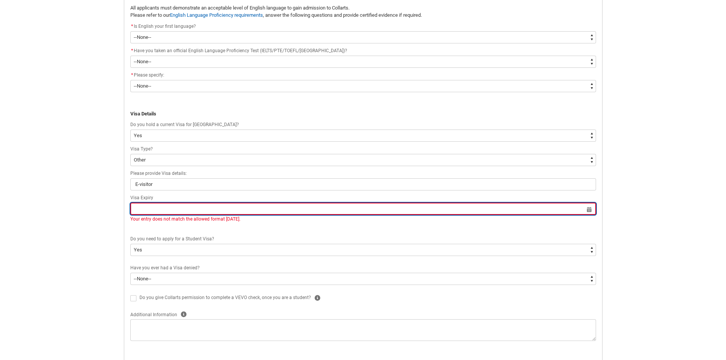
click at [587, 210] on input "text" at bounding box center [363, 209] width 466 height 12
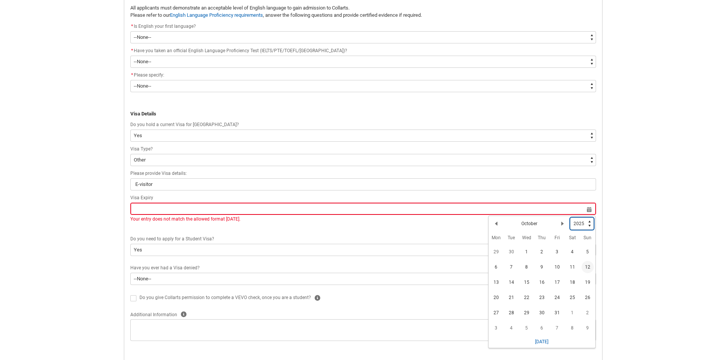
click at [590, 226] on select "1925 1926 1927 1928 1929 1930 1931 1932 1933 1934 1935 1936 1937 1938 1939 1940…" at bounding box center [582, 224] width 24 height 12
click at [570, 218] on select "1925 1926 1927 1928 1929 1930 1931 1932 1933 1934 1935 1936 1937 1938 1939 1940…" at bounding box center [582, 224] width 24 height 12
click at [501, 223] on button "Previous Month" at bounding box center [496, 224] width 12 height 12
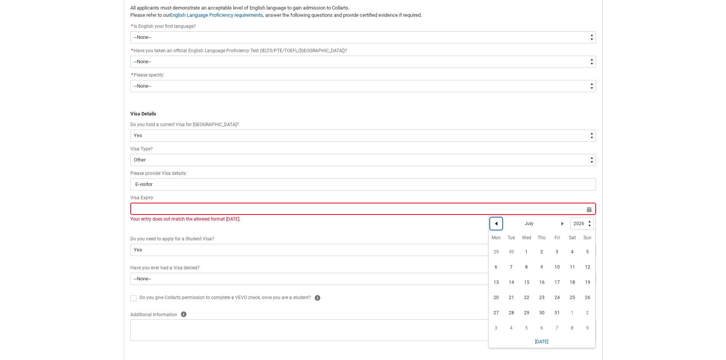
click at [501, 223] on button "Previous Month" at bounding box center [496, 224] width 12 height 12
click at [590, 250] on span "7" at bounding box center [587, 252] width 12 height 12
click at [225, 242] on div "Do you need to apply for a Student Visa?" at bounding box center [363, 239] width 466 height 9
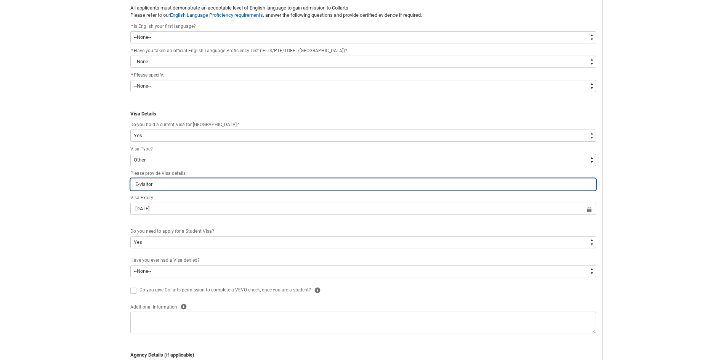
click at [179, 184] on input "E-visitor" at bounding box center [363, 184] width 466 height 12
drag, startPoint x: 158, startPoint y: 183, endPoint x: 112, endPoint y: 182, distance: 46.9
click at [112, 182] on div "Skip to Main Content Collarts Education Community Home New Enrolment Applicatio…" at bounding box center [363, 240] width 726 height 868
paste input "eVisitor"
paste input "651):"
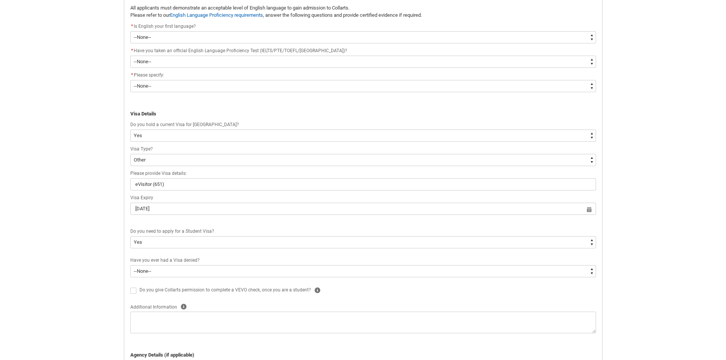
click at [102, 178] on div "Skip to Main Content Collarts Education Community Home New Enrolment Applicatio…" at bounding box center [363, 240] width 726 height 868
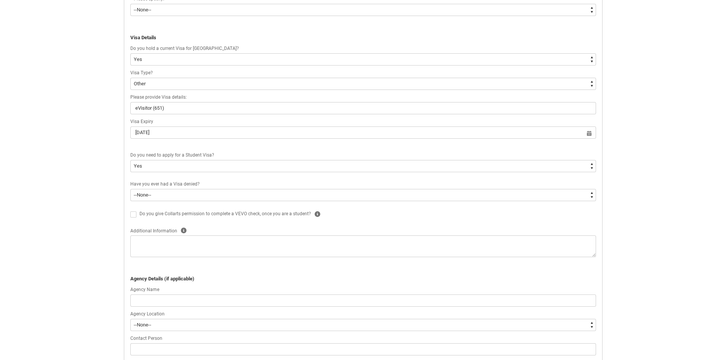
scroll to position [308, 0]
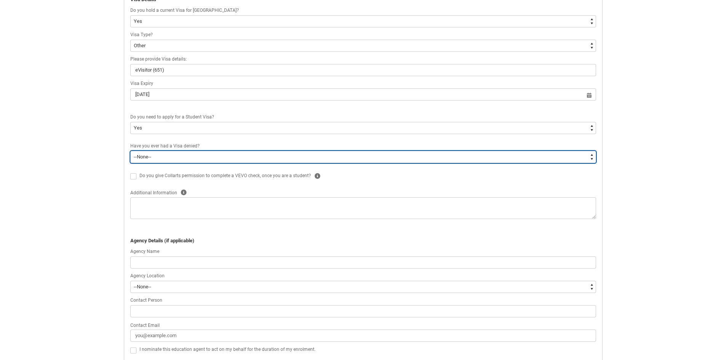
click at [154, 159] on select "--None-- Yes No" at bounding box center [363, 157] width 466 height 12
click at [130, 151] on select "--None-- Yes No" at bounding box center [363, 157] width 466 height 12
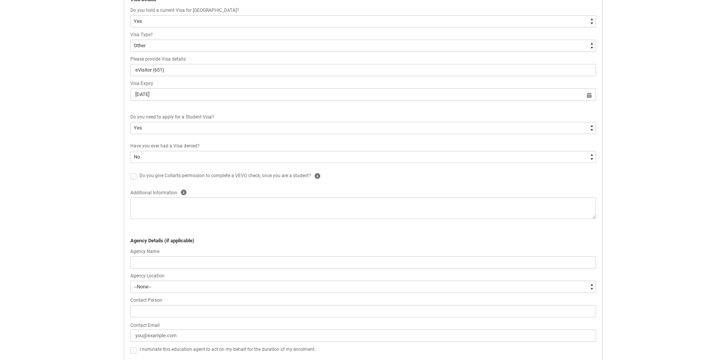
click at [90, 182] on div "Skip to Main Content Collarts Education Community Home New Enrolment Applicatio…" at bounding box center [363, 126] width 726 height 868
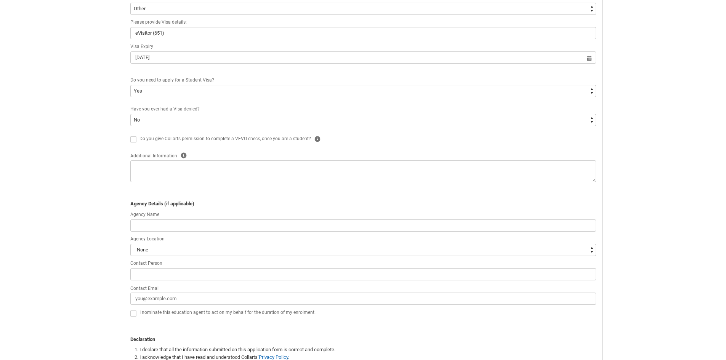
scroll to position [346, 0]
click at [315, 135] on icon "button" at bounding box center [317, 138] width 6 height 6
drag, startPoint x: 277, startPoint y: 155, endPoint x: 307, endPoint y: 176, distance: 37.0
click at [307, 176] on p "Our Visa Entitlement Verification Online system (VEVO) allows visa holders, emp…" at bounding box center [317, 165] width 103 height 27
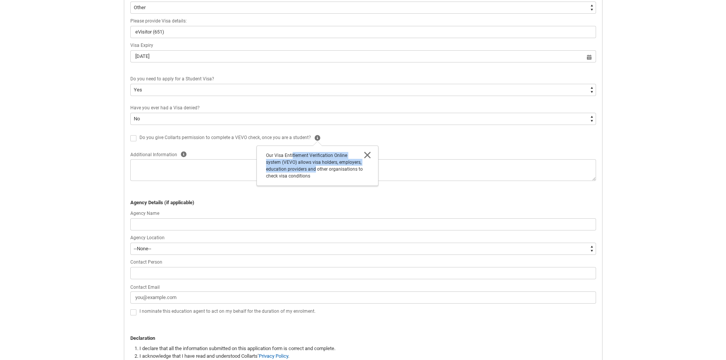
drag, startPoint x: 289, startPoint y: 154, endPoint x: 312, endPoint y: 172, distance: 29.6
click at [312, 172] on p "Our Visa Entitlement Verification Online system (VEVO) allows visa holders, emp…" at bounding box center [317, 165] width 103 height 27
drag, startPoint x: 312, startPoint y: 174, endPoint x: 264, endPoint y: 150, distance: 54.4
click at [264, 150] on div "Our Visa Entitlement Verification Online system (VEVO) allows visa holders, emp…" at bounding box center [317, 166] width 112 height 34
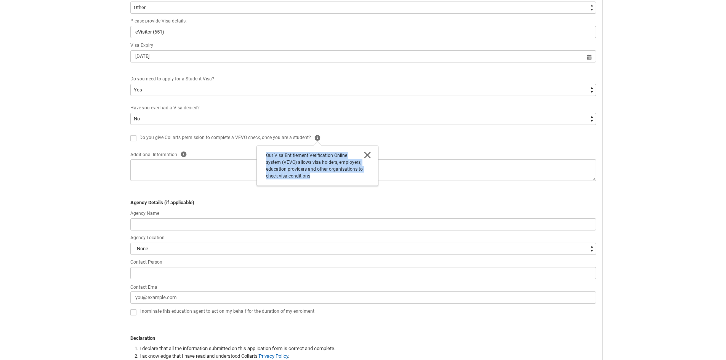
click at [323, 181] on div "Our Visa Entitlement Verification Online system (VEVO) allows visa holders, emp…" at bounding box center [317, 166] width 112 height 34
click at [133, 137] on span at bounding box center [133, 138] width 6 height 6
click at [130, 134] on input "Do you give Collarts permission to complete a VEVO check, once you are a studen…" at bounding box center [130, 134] width 0 height 0
click at [106, 179] on div "Skip to Main Content Collarts Education Community Home New Enrolment Applicatio…" at bounding box center [363, 88] width 726 height 868
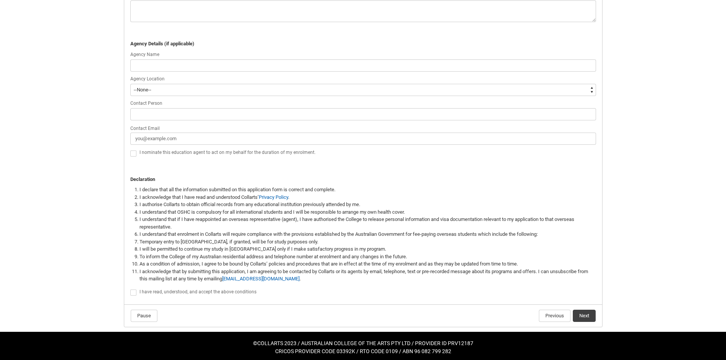
scroll to position [508, 0]
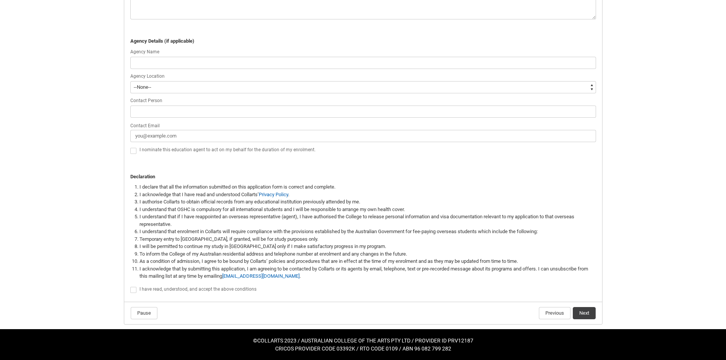
click at [131, 289] on span at bounding box center [133, 290] width 6 height 6
click at [130, 286] on input "I have read, understood, and accept the above conditions" at bounding box center [130, 286] width 0 height 0
click at [363, 290] on div "I have read, understood, and accept the above conditions" at bounding box center [367, 289] width 456 height 9
click at [578, 310] on button "Next" at bounding box center [584, 313] width 23 height 12
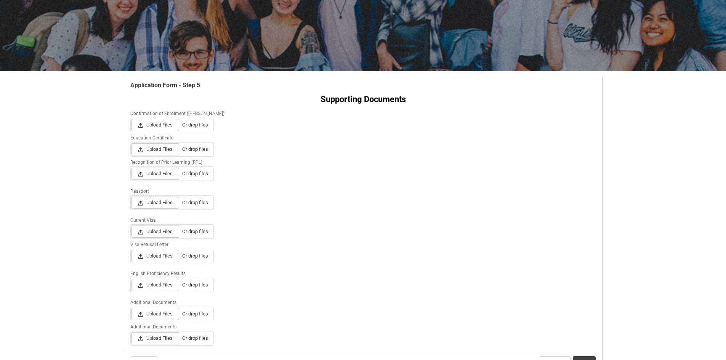
scroll to position [118, 0]
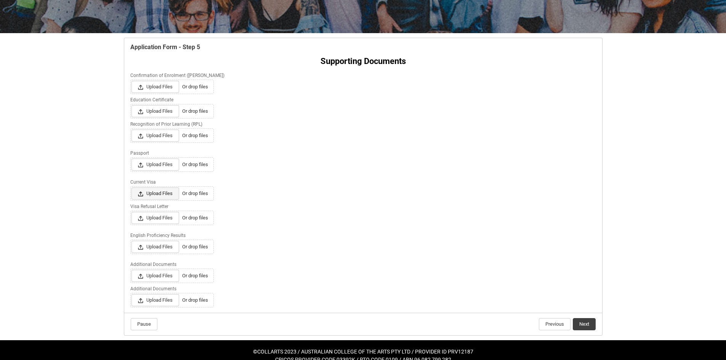
click at [149, 198] on span "Upload Files" at bounding box center [155, 193] width 48 height 12
click at [131, 187] on input "Upload Files Or drop files" at bounding box center [131, 187] width 0 height 0
click at [175, 194] on span "Upload Files" at bounding box center [155, 193] width 48 height 12
click at [131, 187] on input "Upload Files Or drop files" at bounding box center [131, 187] width 0 height 0
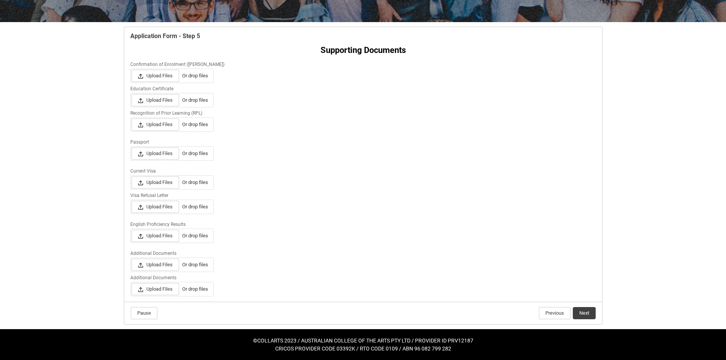
click at [268, 207] on div "Upload Files Or drop files" at bounding box center [363, 207] width 466 height 14
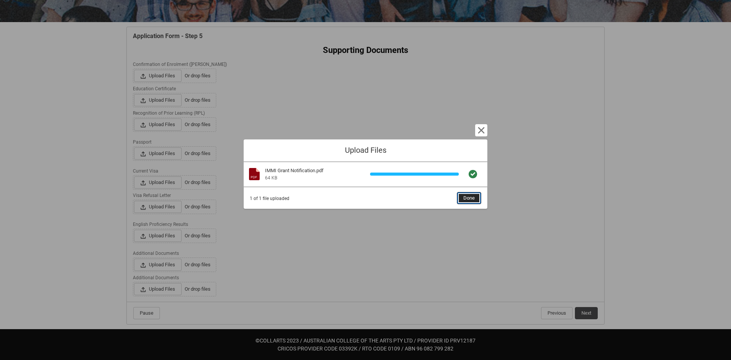
click at [475, 199] on span "Done" at bounding box center [469, 197] width 11 height 11
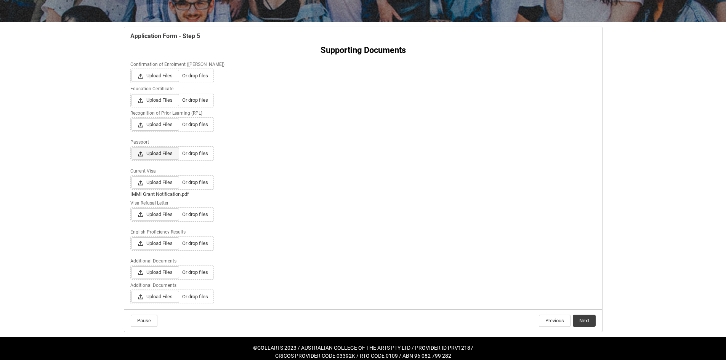
click at [153, 154] on span "Upload Files" at bounding box center [155, 153] width 48 height 12
click at [131, 147] on input "Upload Files Or drop files" at bounding box center [131, 147] width 0 height 0
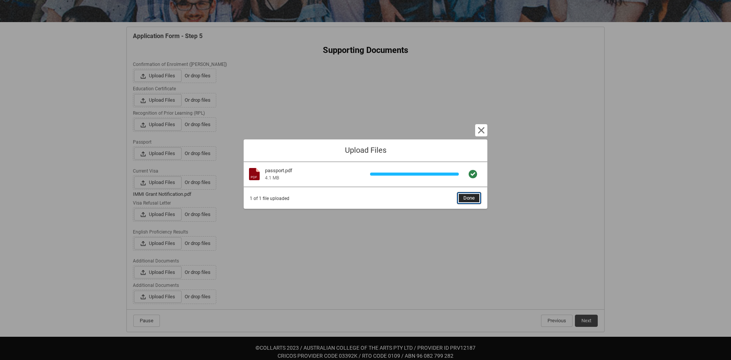
click at [474, 198] on span "Done" at bounding box center [469, 197] width 11 height 11
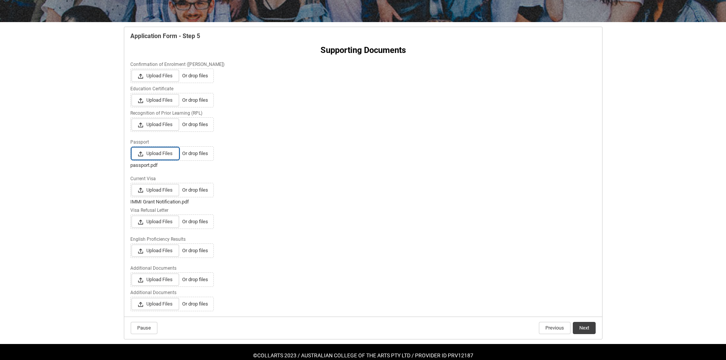
scroll to position [144, 0]
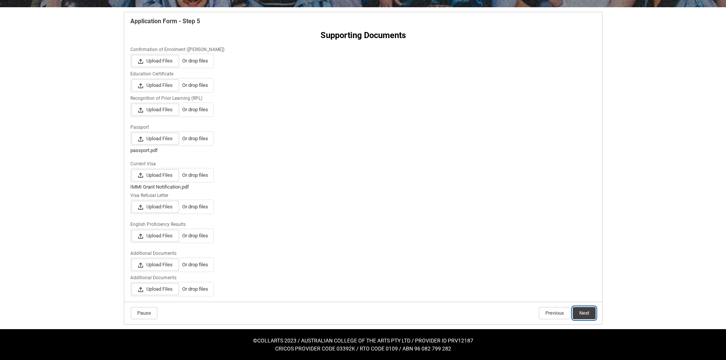
click at [585, 314] on button "Next" at bounding box center [584, 313] width 23 height 12
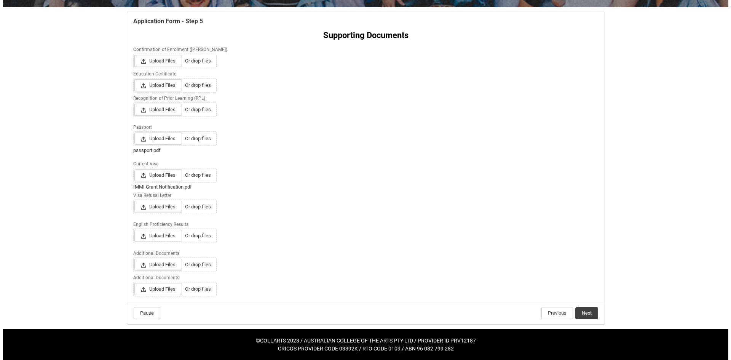
scroll to position [0, 0]
